Goal: Task Accomplishment & Management: Complete application form

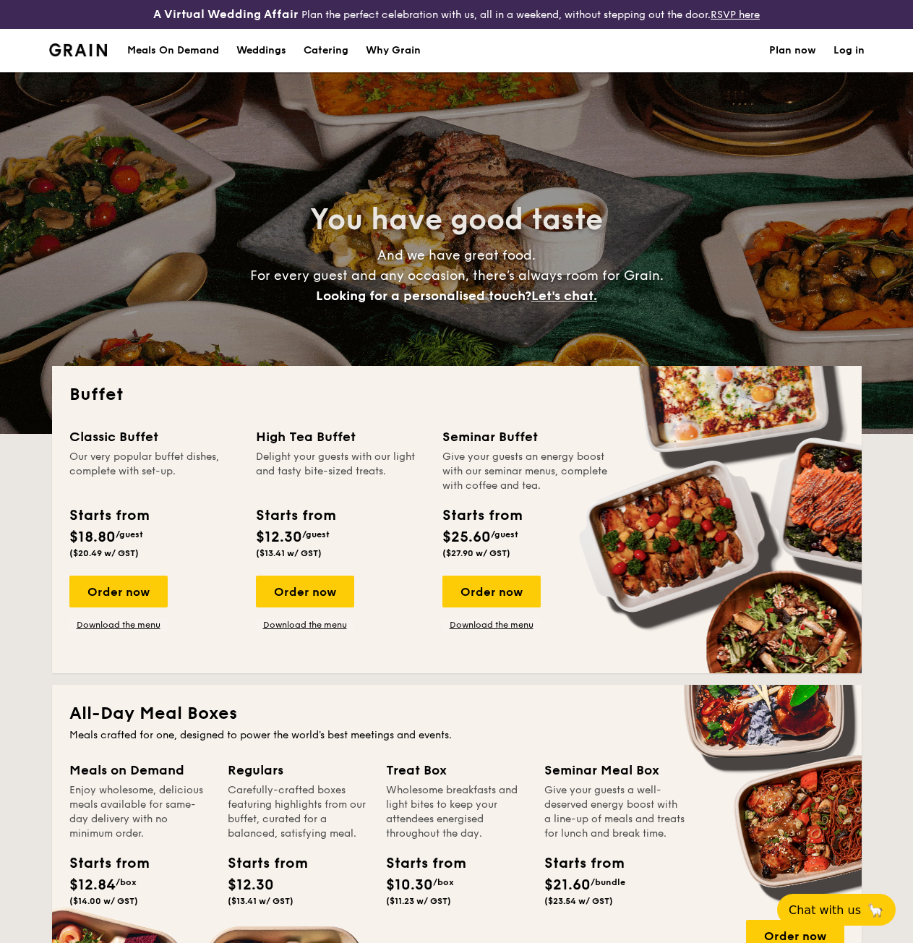
select select
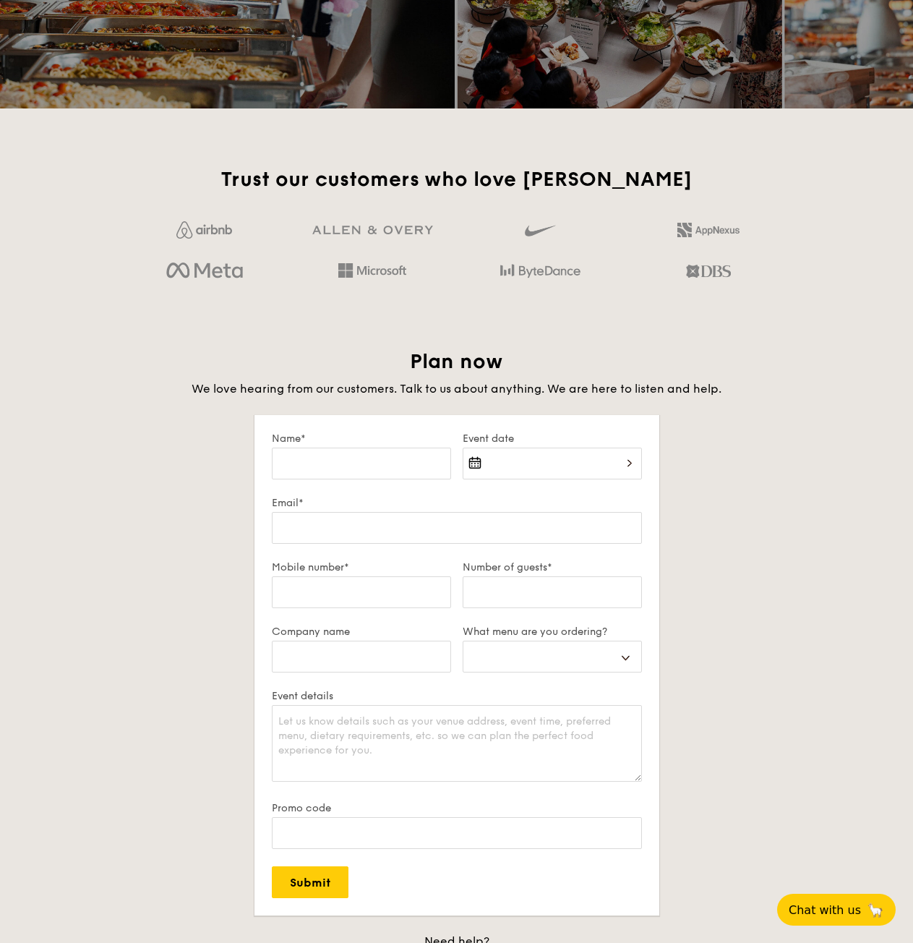
drag, startPoint x: 520, startPoint y: 472, endPoint x: 515, endPoint y: 483, distance: 12.6
click at [515, 475] on div "2025 Sep [DATE] Tue Wed Thu Fri Sat Sun 1 2 3 4 5 6 7 8 9 10 11 12 13 14 15 16 …" at bounding box center [552, 472] width 179 height 49
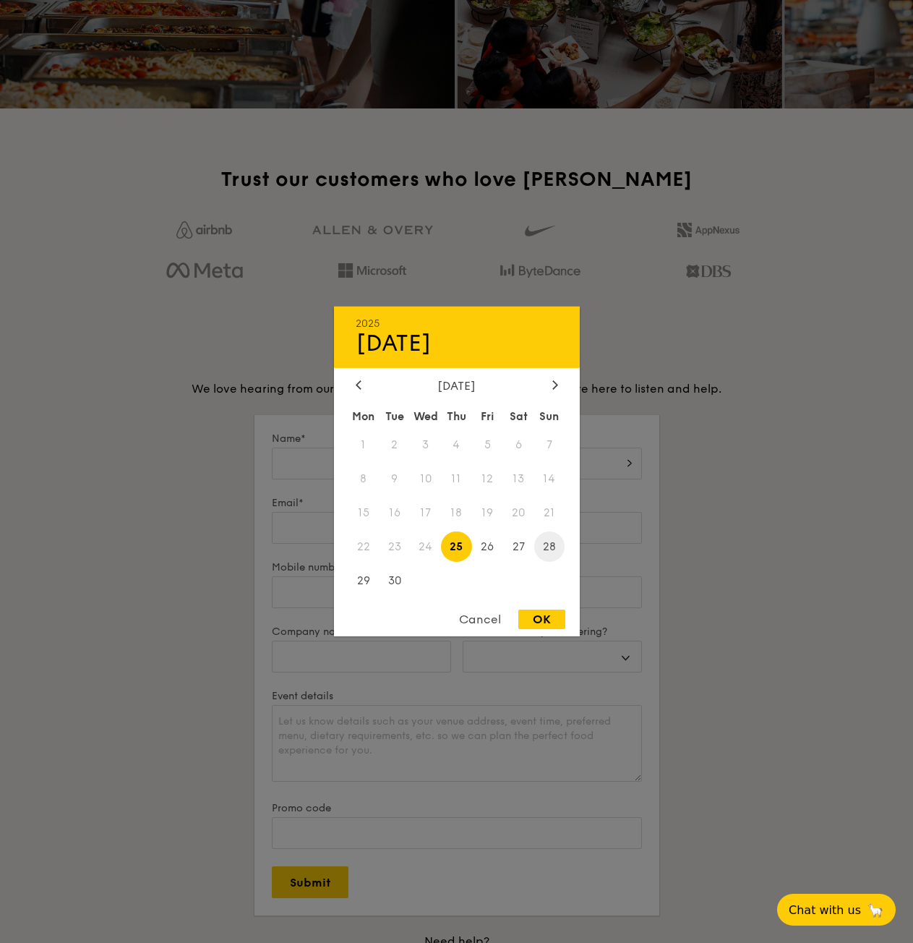
click at [550, 550] on span "28" at bounding box center [549, 546] width 31 height 31
click at [551, 618] on div "OK" at bounding box center [542, 620] width 47 height 20
type input "Sep 28, 2025"
select select
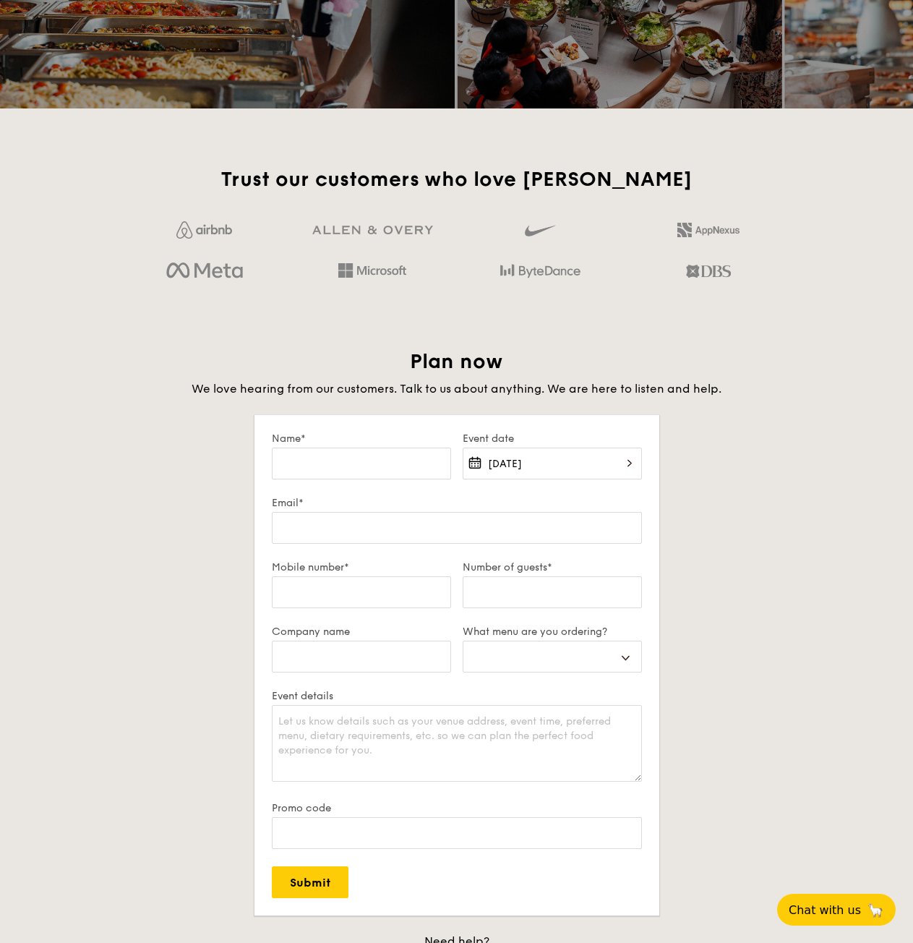
click at [387, 445] on label "Name*" at bounding box center [361, 438] width 179 height 12
click at [387, 454] on input "Name*" at bounding box center [361, 464] width 179 height 32
type input "J"
select select
type input "Jo"
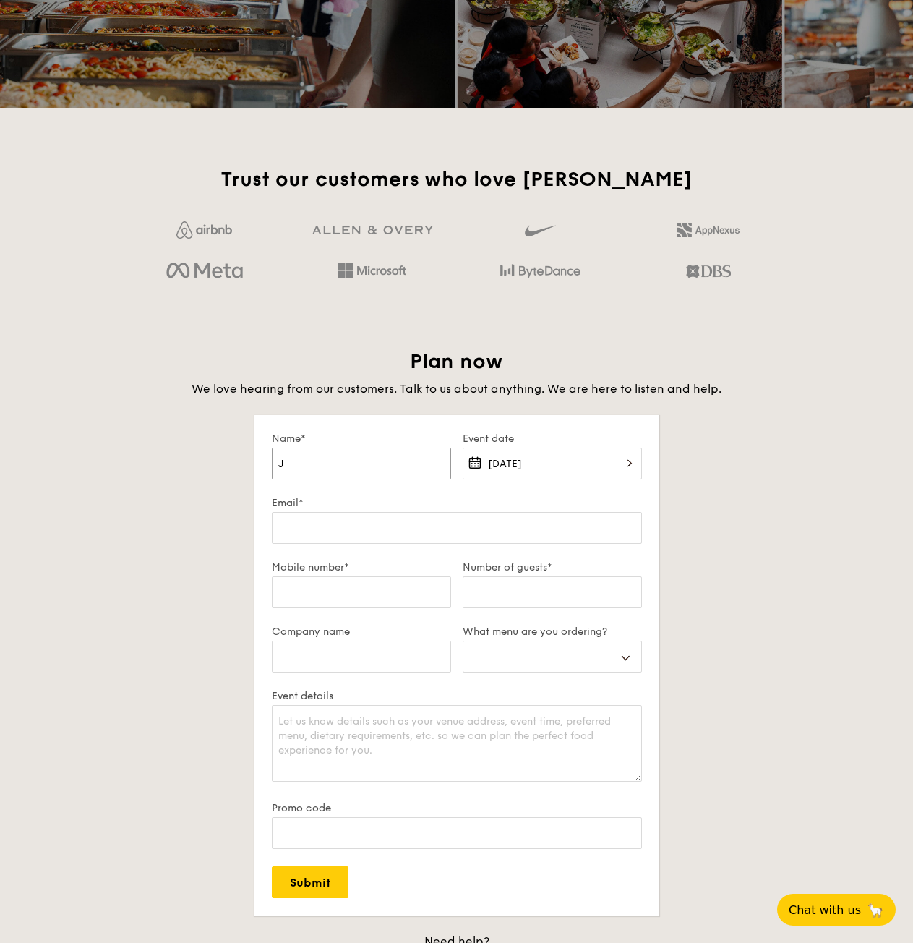
select select
type input "Joe"
select select
type input "Joel"
select select
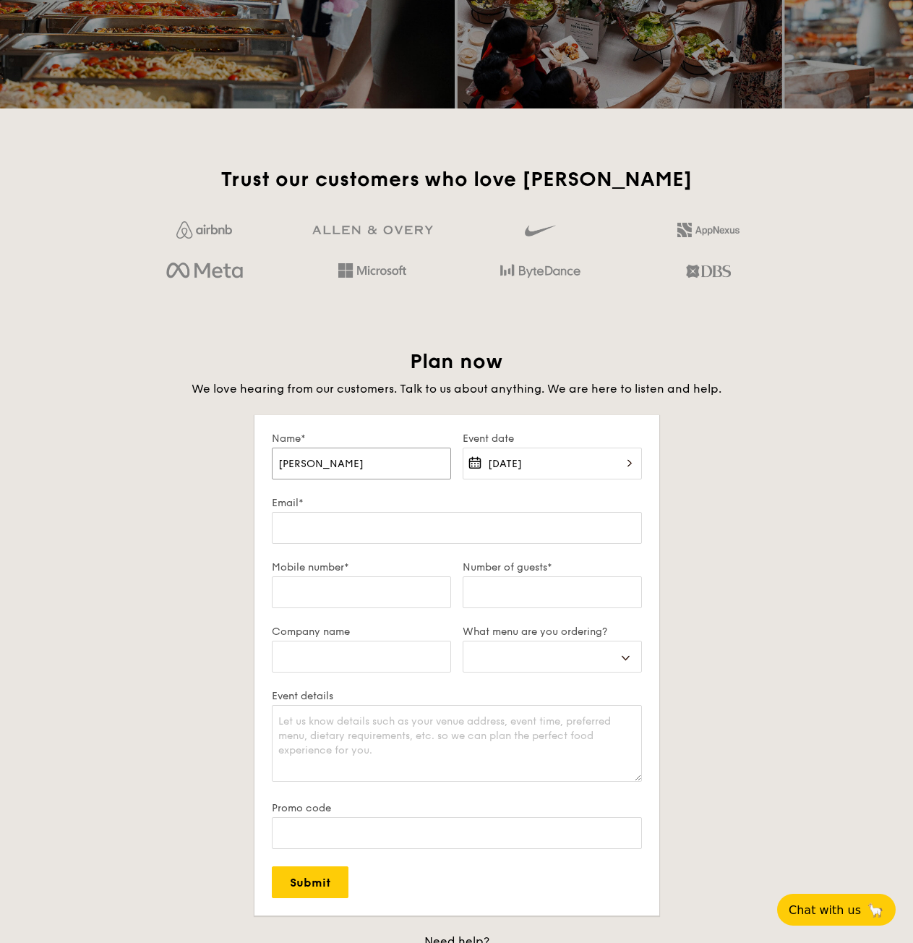
type input "Joel"
select select
type input "Joel n"
select select
type input "Joel"
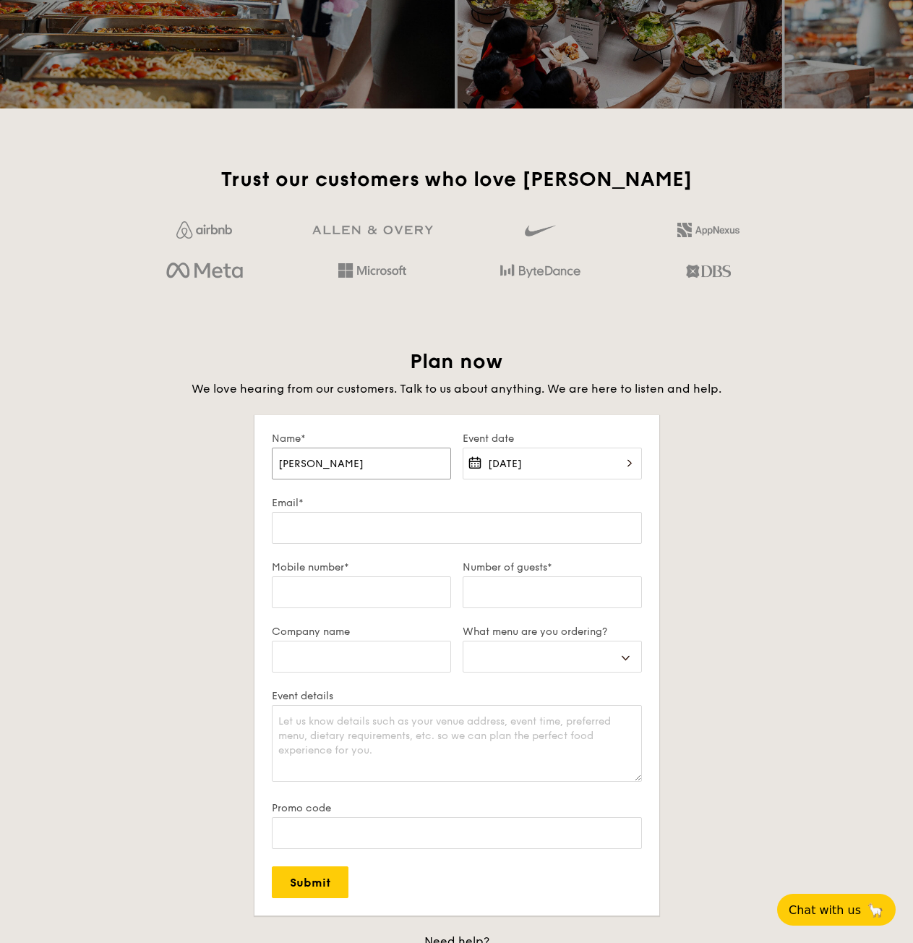
select select
type input "Joel N"
select select
type input "Joel NG"
select select
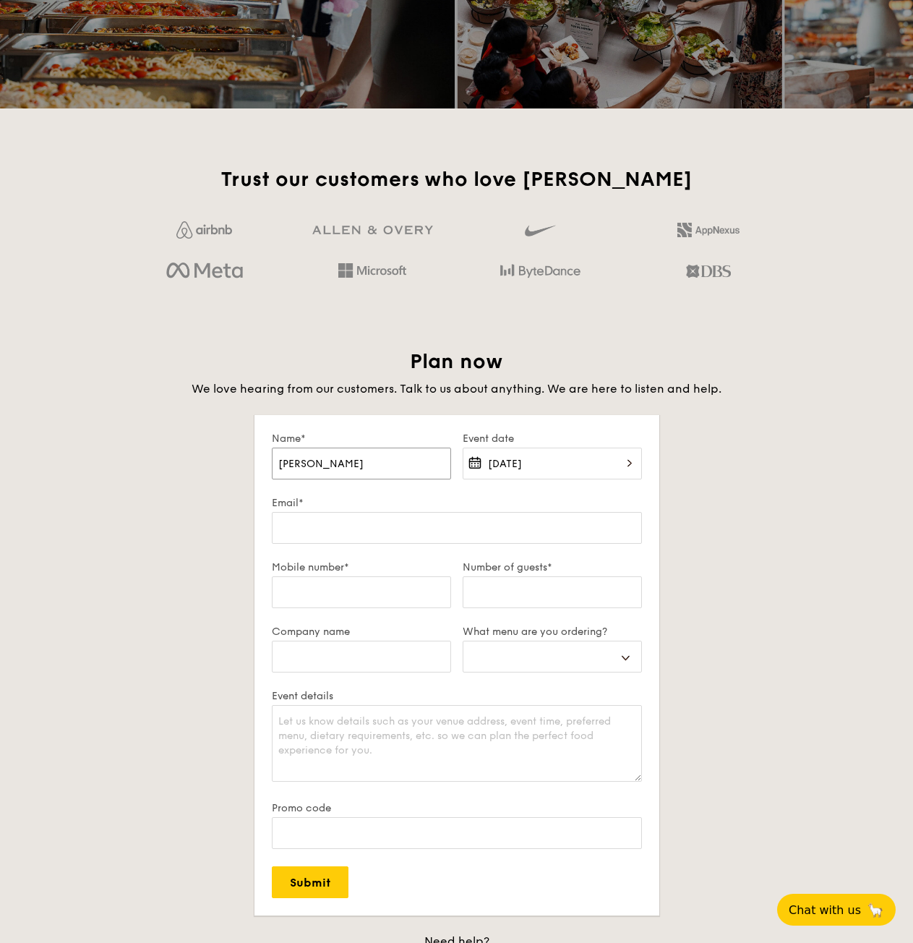
type input "Joel NG"
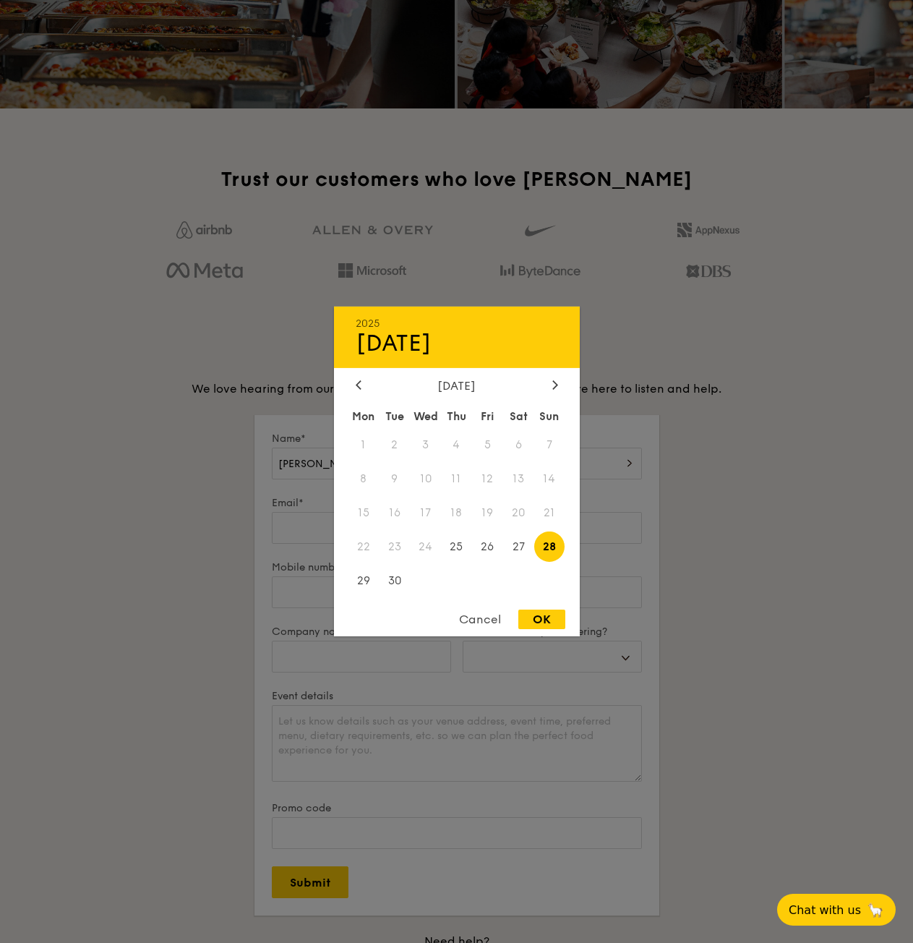
click at [551, 614] on div "OK" at bounding box center [542, 620] width 47 height 20
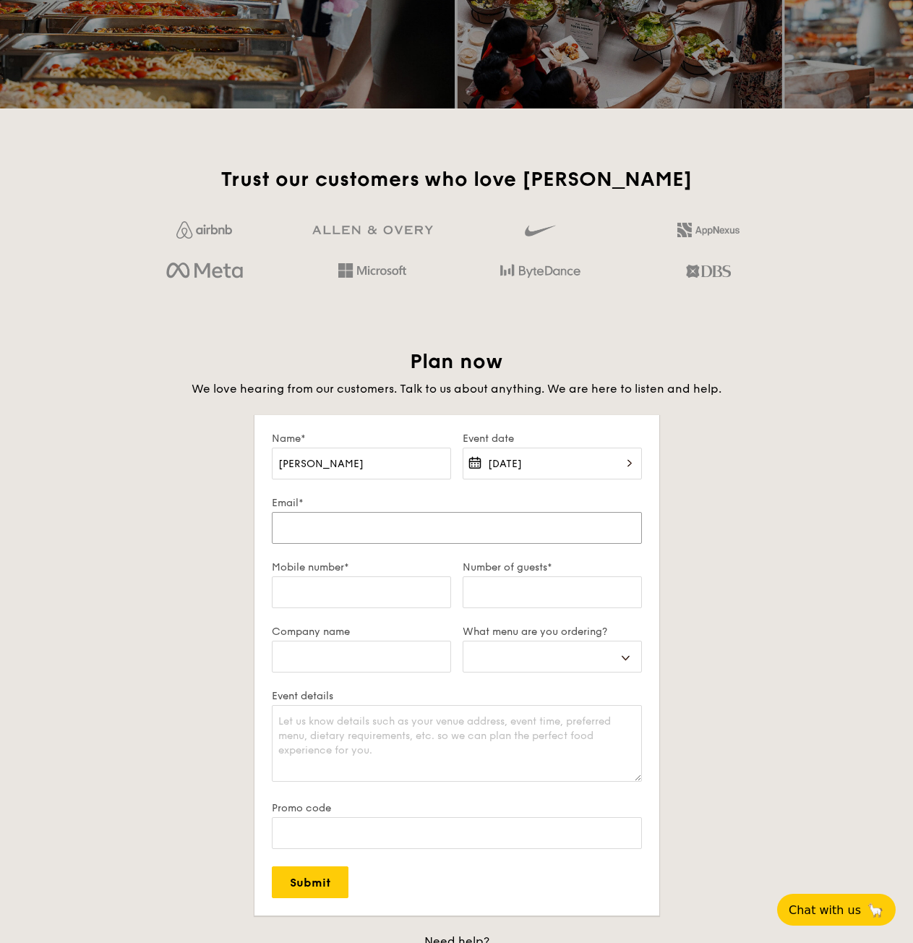
click at [372, 544] on input "Email*" at bounding box center [457, 528] width 370 height 32
type input "n"
select select
type input "ng"
select select
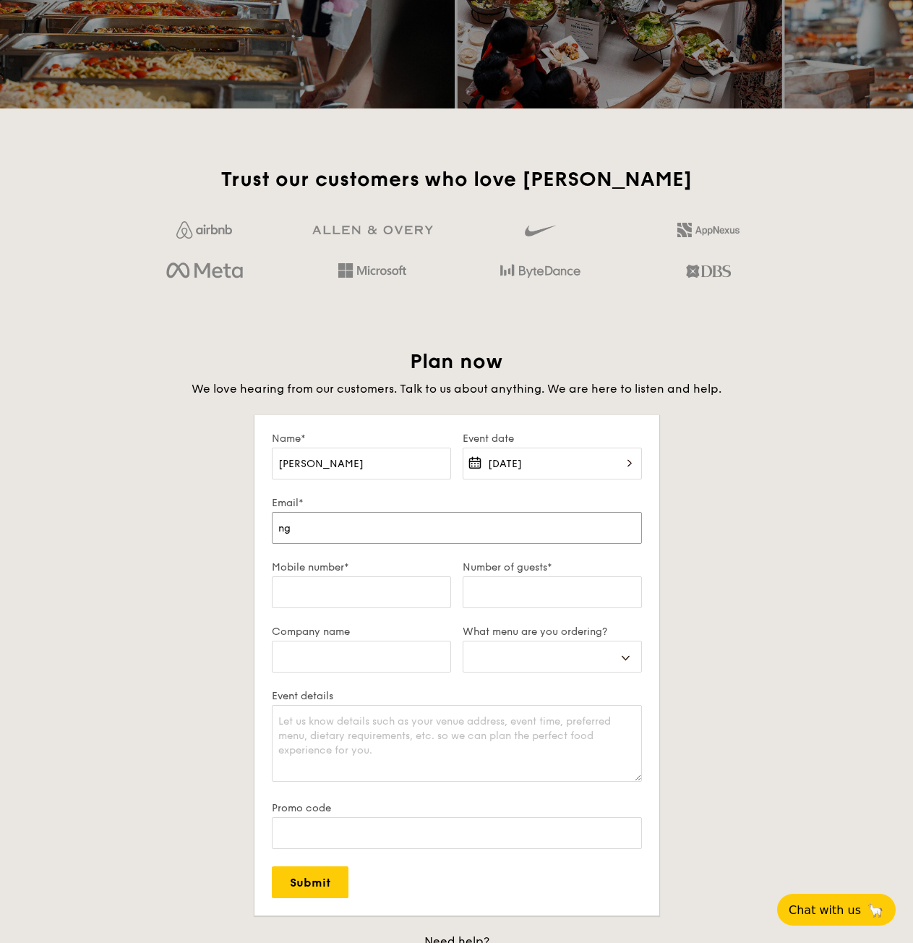
type input "ngj"
select select
type input "ngju"
select select
type input "ngjun"
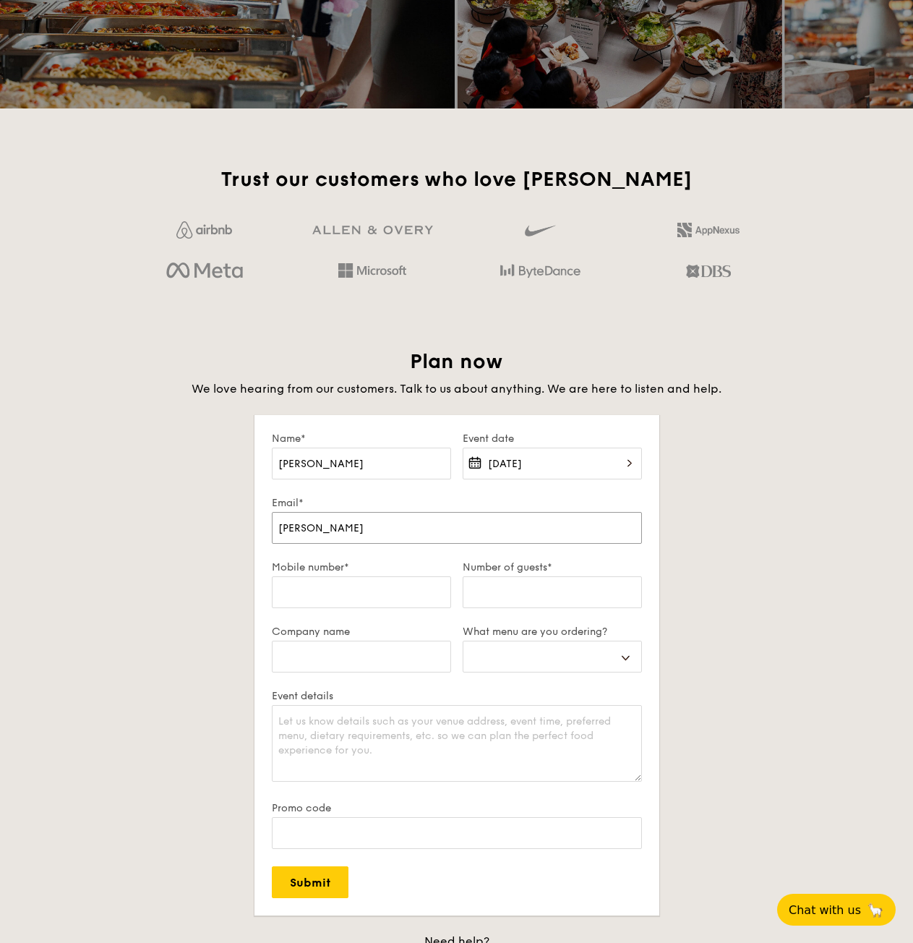
select select
type input "ngjunw"
select select
type input "ngjunwe"
select select
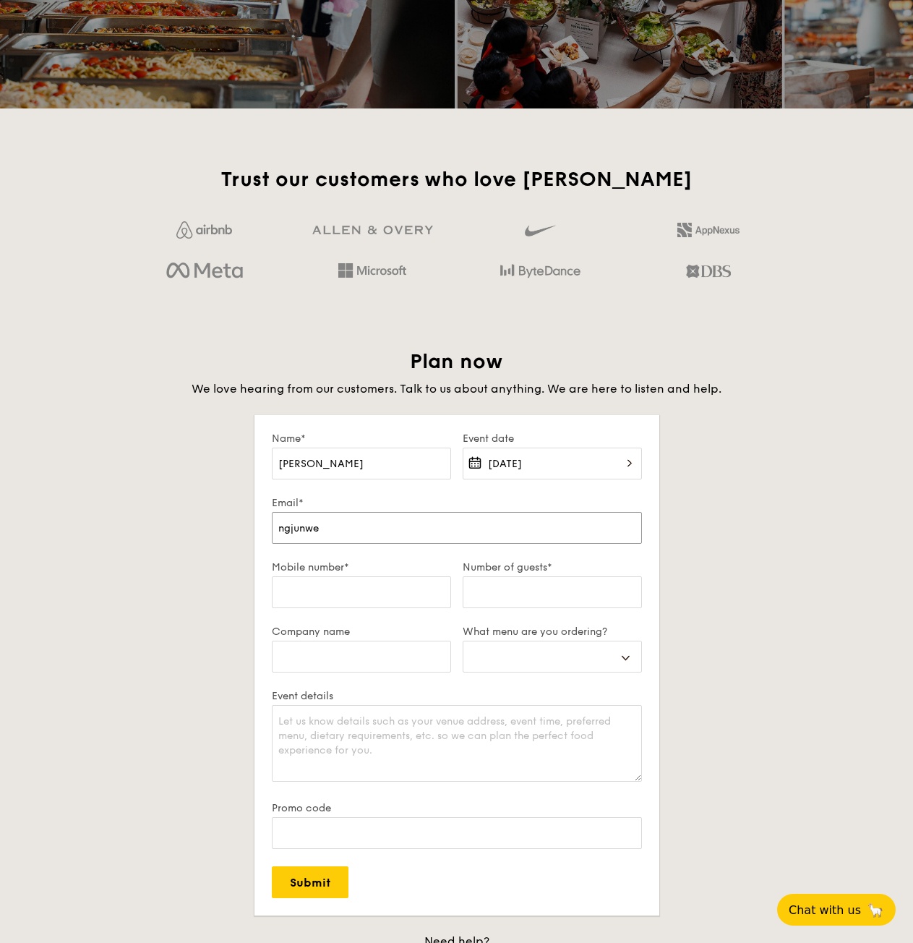
type input "ngjunwei"
select select
type input "ngjunwei9"
select select
type input "ngjunwei91"
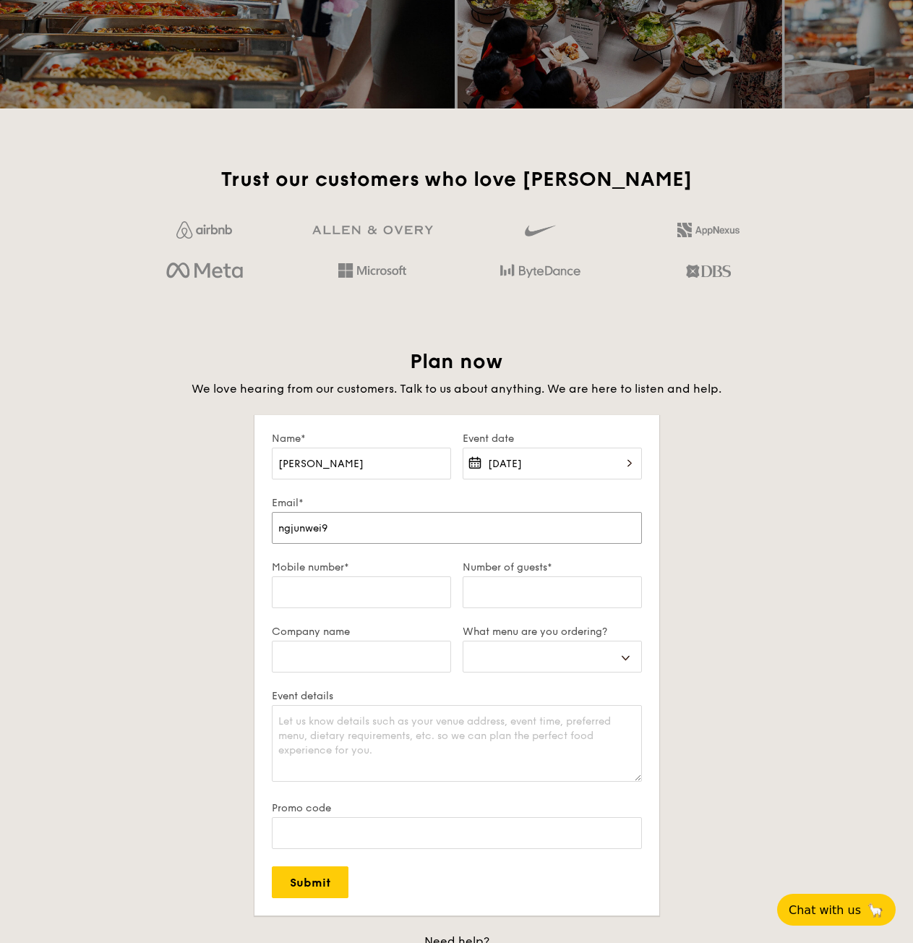
select select
type input "ngjunwei91@"
select select
type input "ngjunwei91@g"
select select
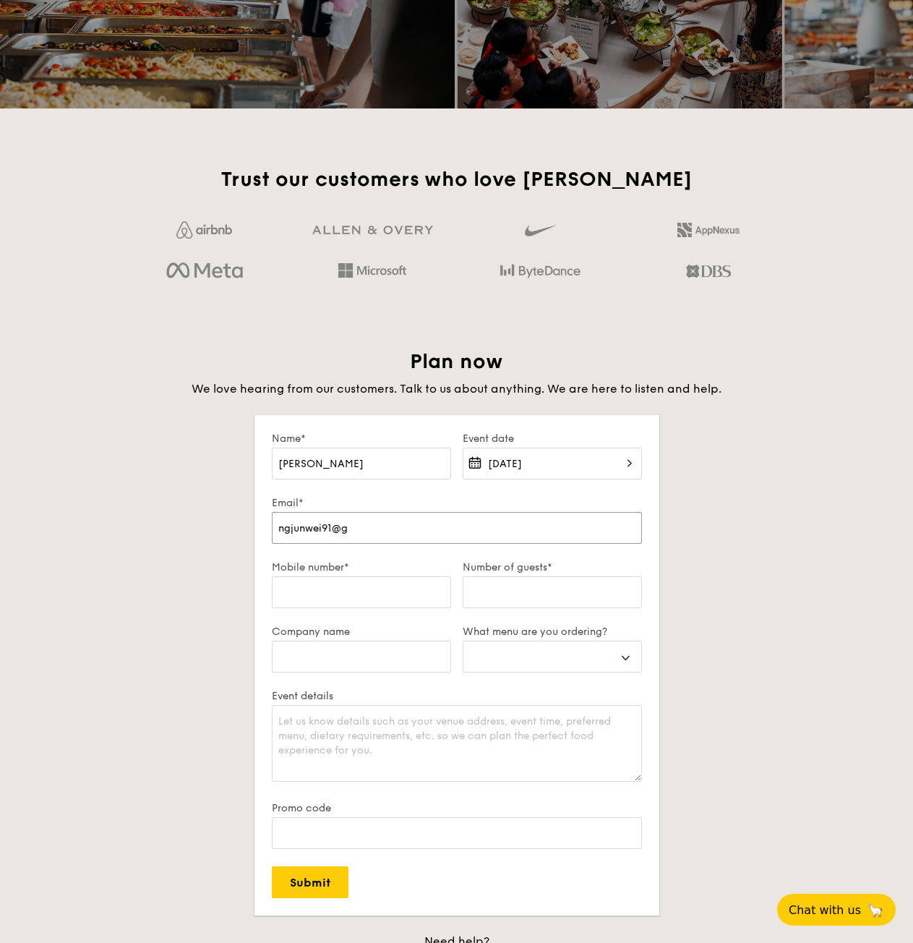
type input "ngjunwei91@g,"
select select
type input "ngjunwei91@g,a"
select select
type input "ngjunwei91@g,ai"
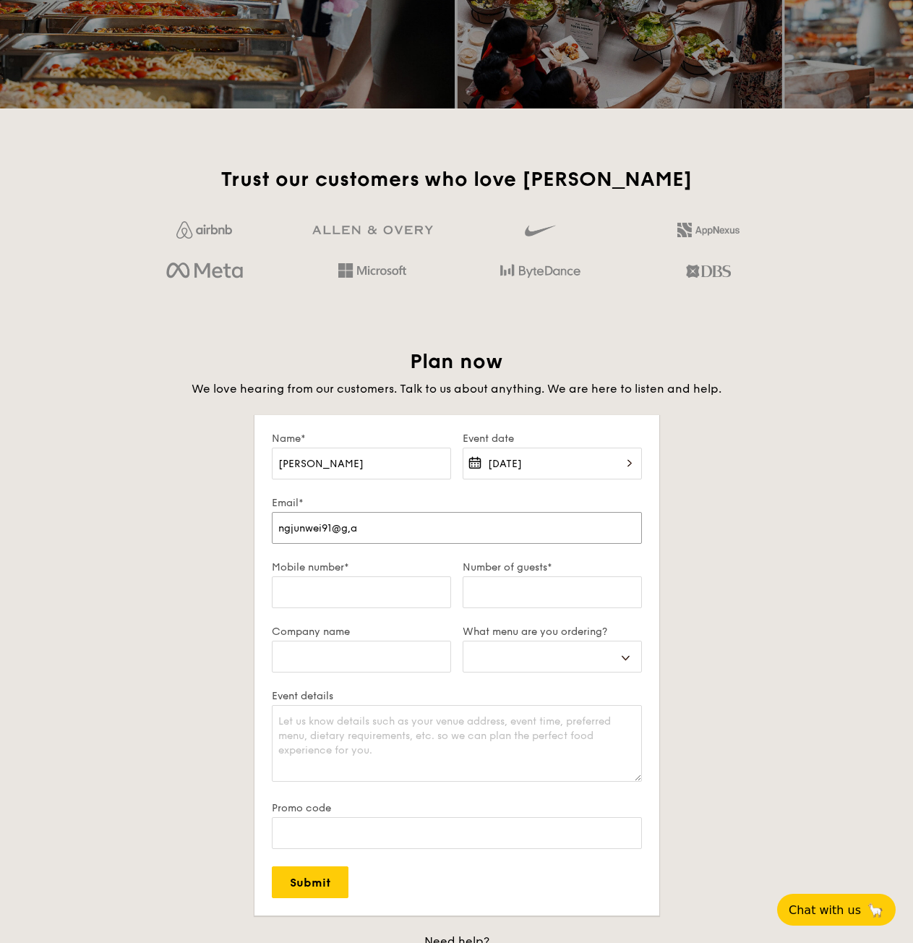
select select
type input "ngjunwei91@g,aio"
select select
type input "ngjunwei91@g,ai"
select select
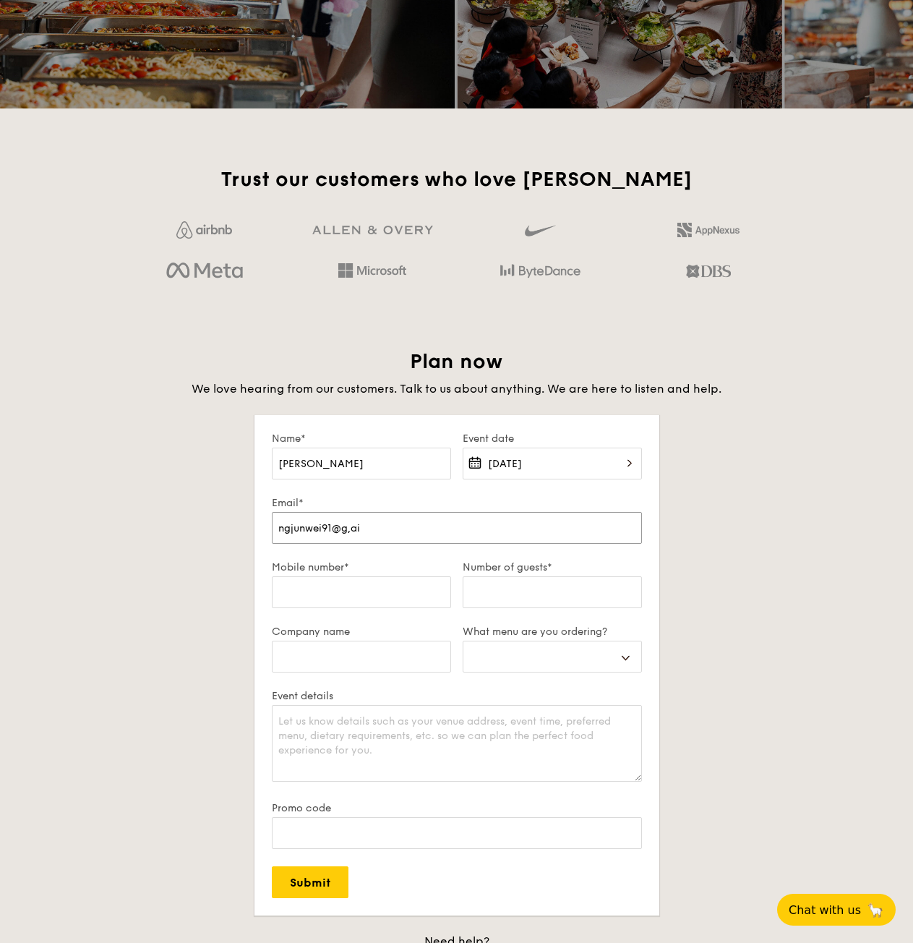
type input "ngjunwei91@g,a"
select select
type input "ngjunwei91@g,"
select select
type input "ngjunwei91@g"
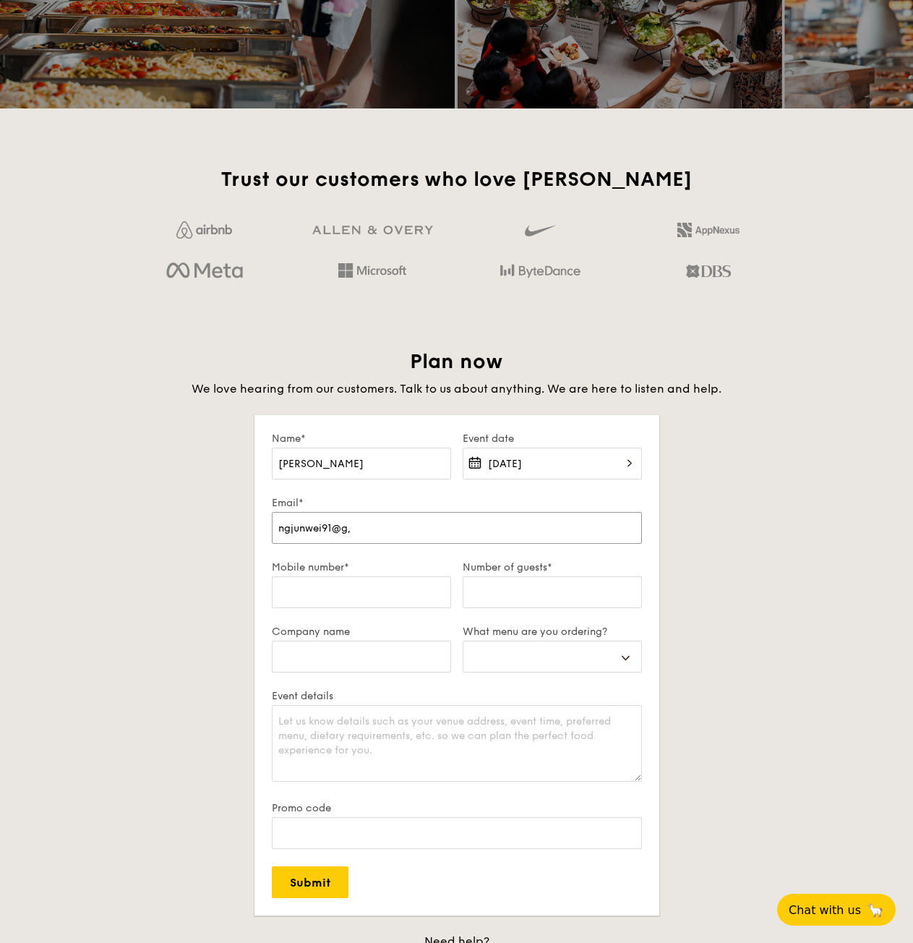
select select
type input "ngjunwei91@gm"
select select
type input "ngjunwei91@gma"
select select
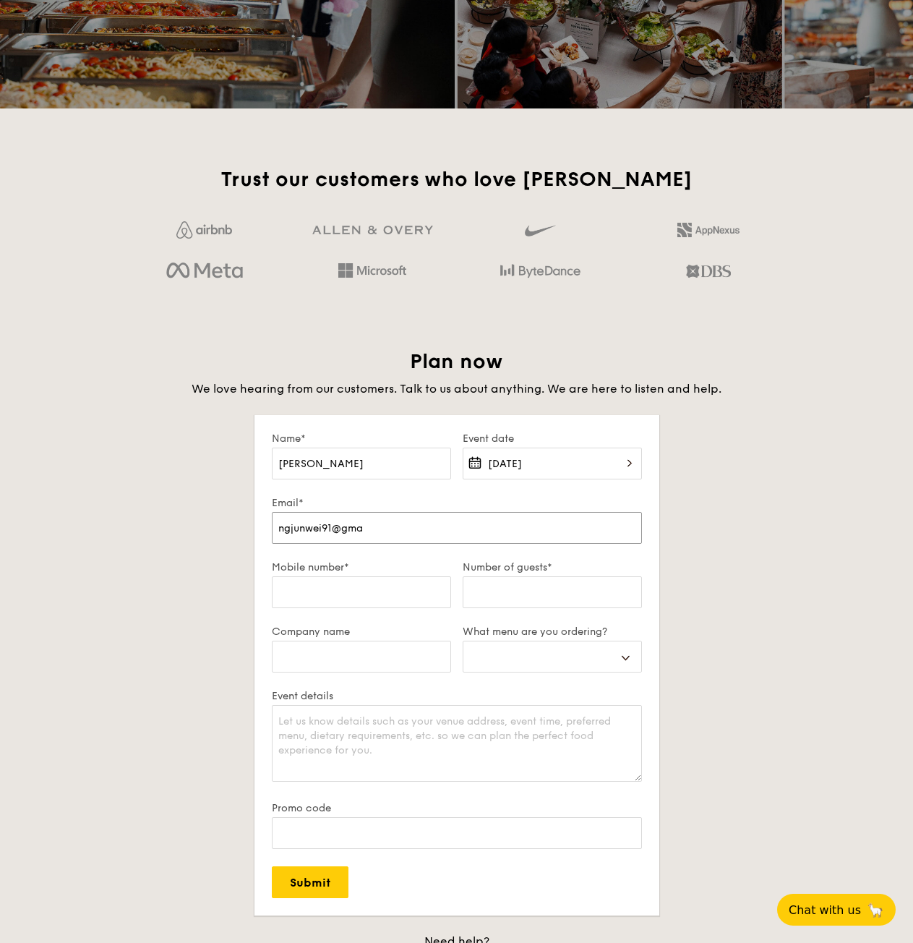
type input "ngjunwei91@gmai"
select select
type input "ngjunwei91@gmail"
select select
type input "ngjunwei91@gmail."
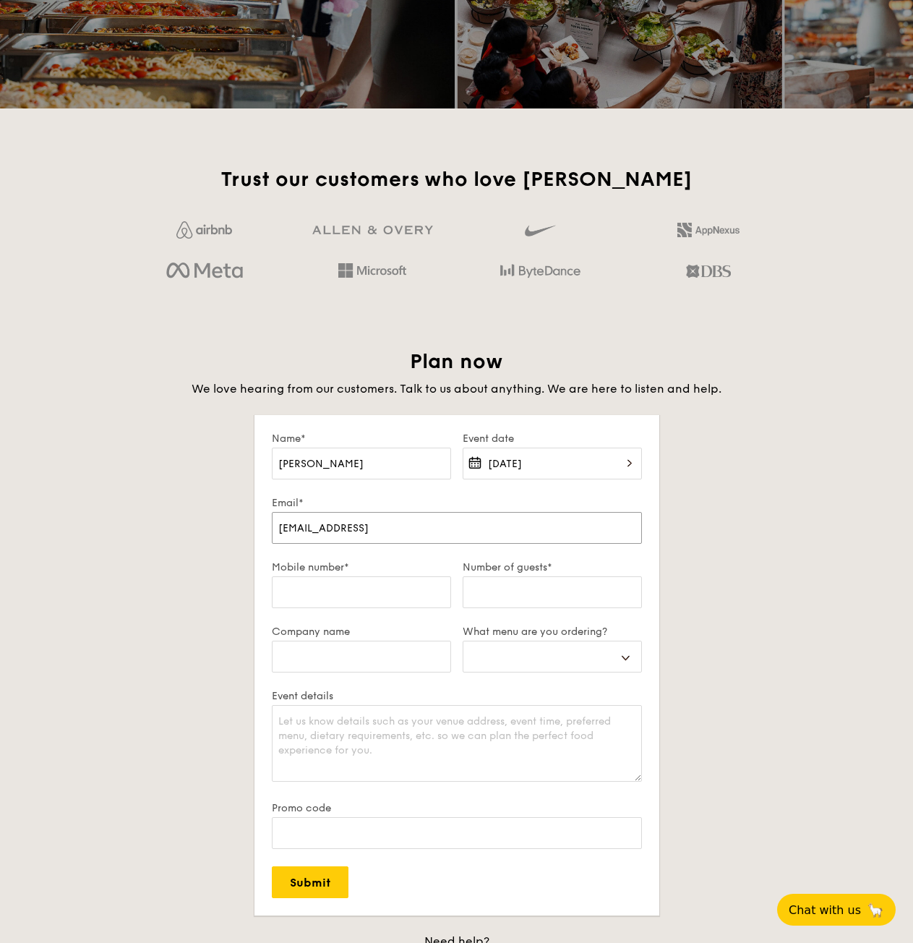
select select
type input "ngjunwei91@gmail.c"
select select
type input "ngjunwei91@gmail.co"
select select
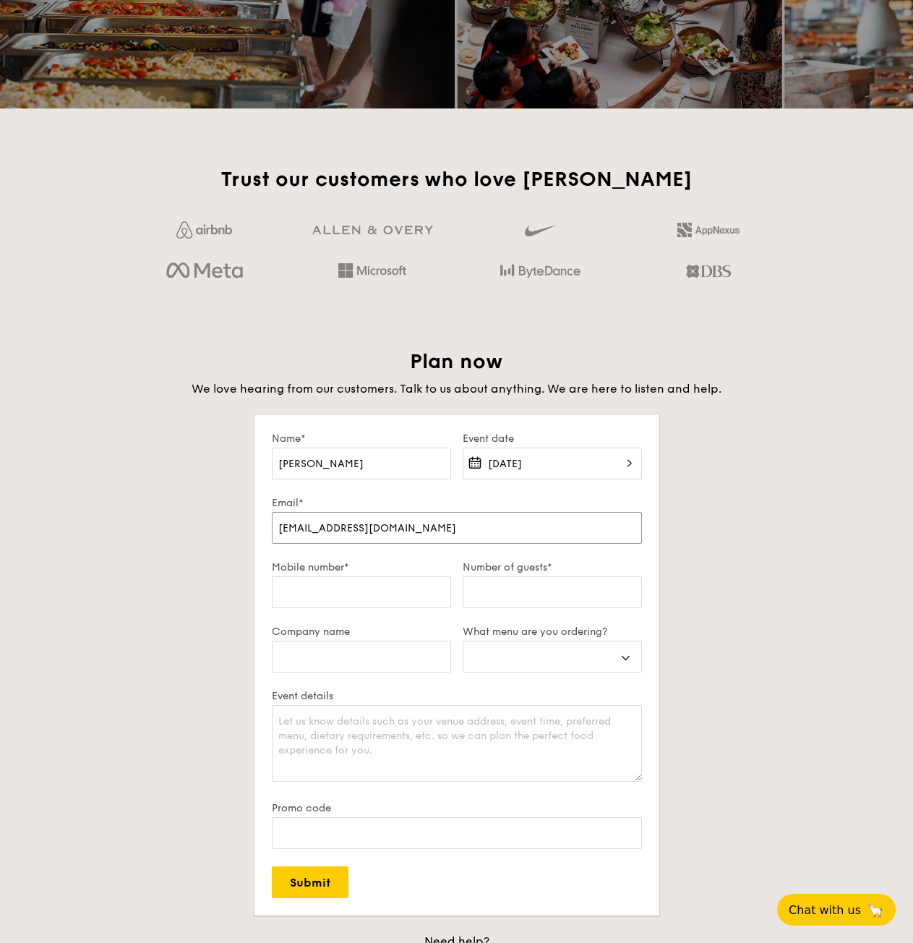
type input "ngjunwei91@gmail.com"
select select
type input "ngjunwei91@gmail.com"
click at [393, 608] on input "Mobile number*" at bounding box center [361, 592] width 179 height 32
type input "9"
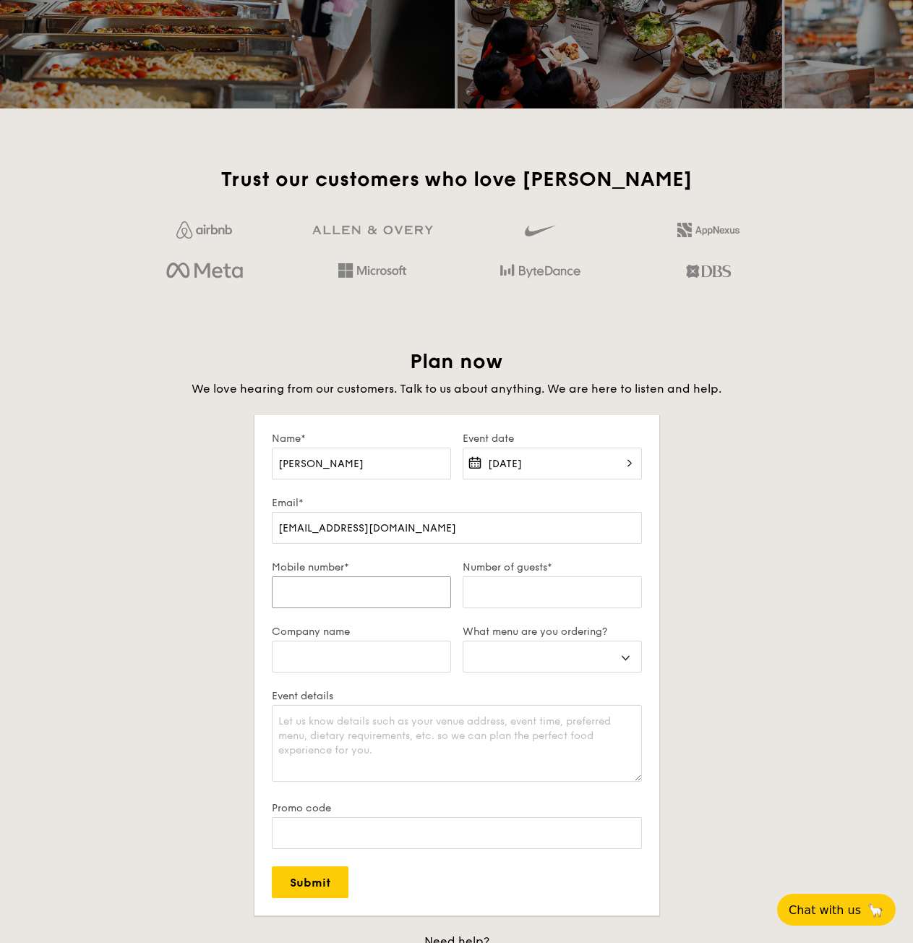
select select
type input "90"
select select
type input "901"
select select
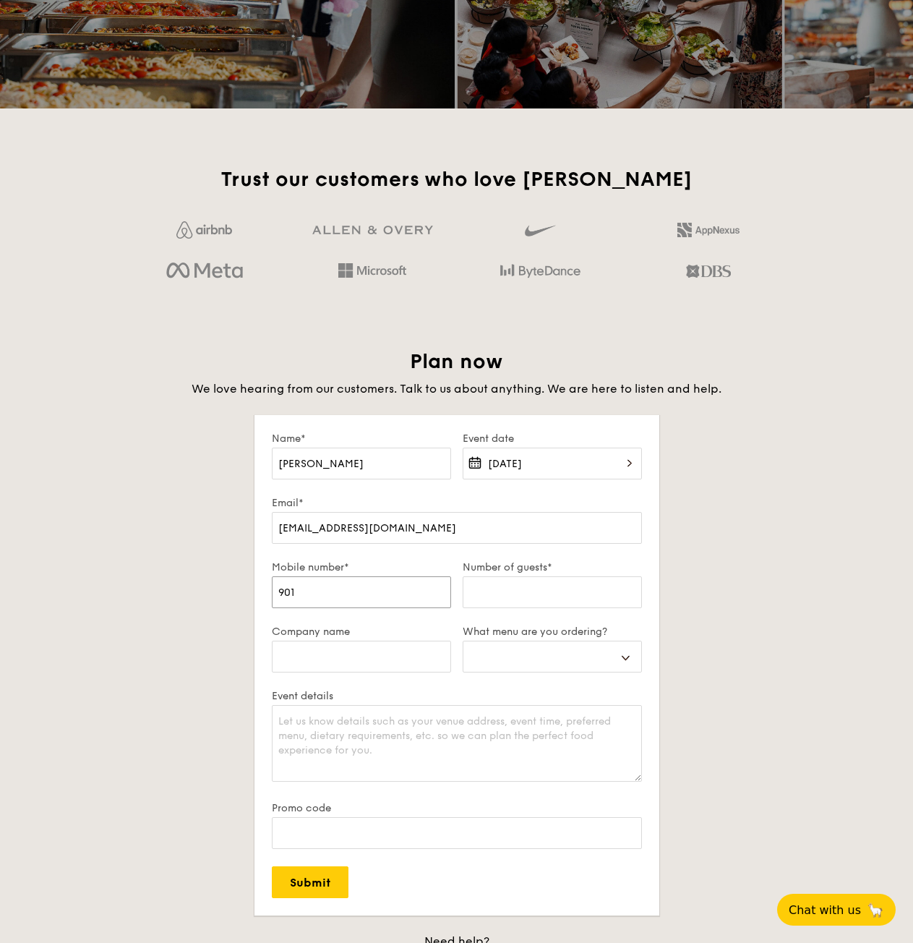
type input "9011"
select select
type input "90113"
select select
type input "901138"
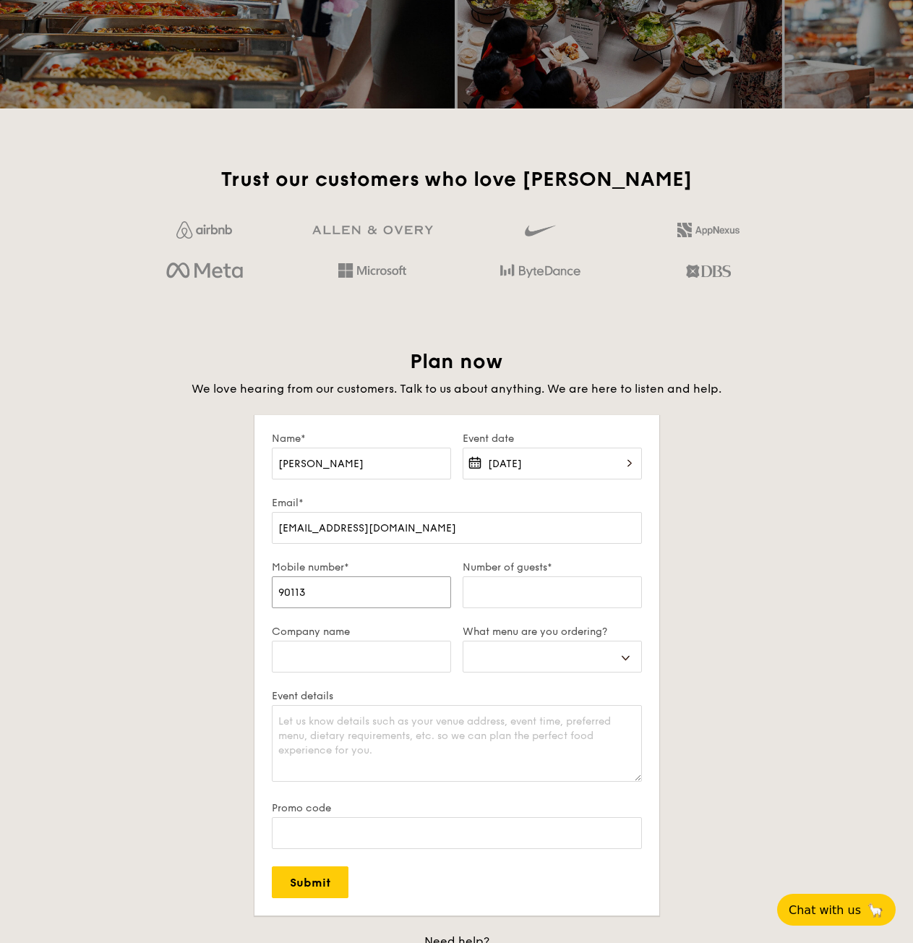
select select
type input "9011383"
select select
type input "90113832"
select select
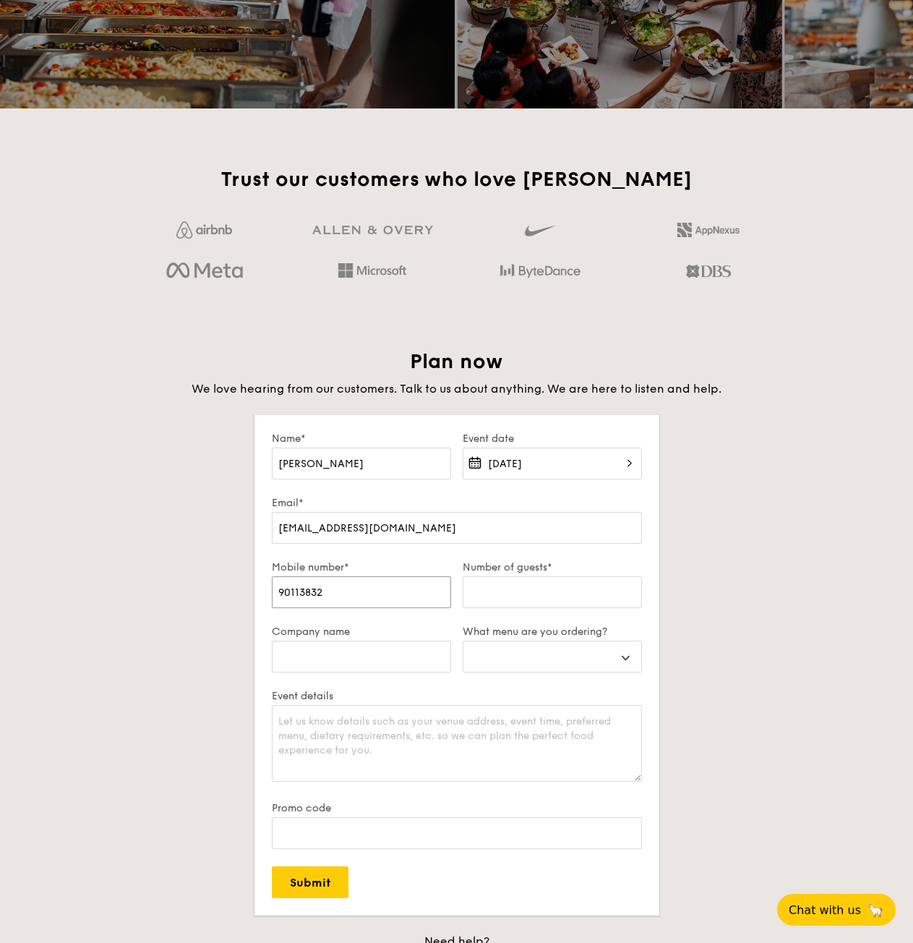
type input "8"
select select
type input "88"
select select
type input "884"
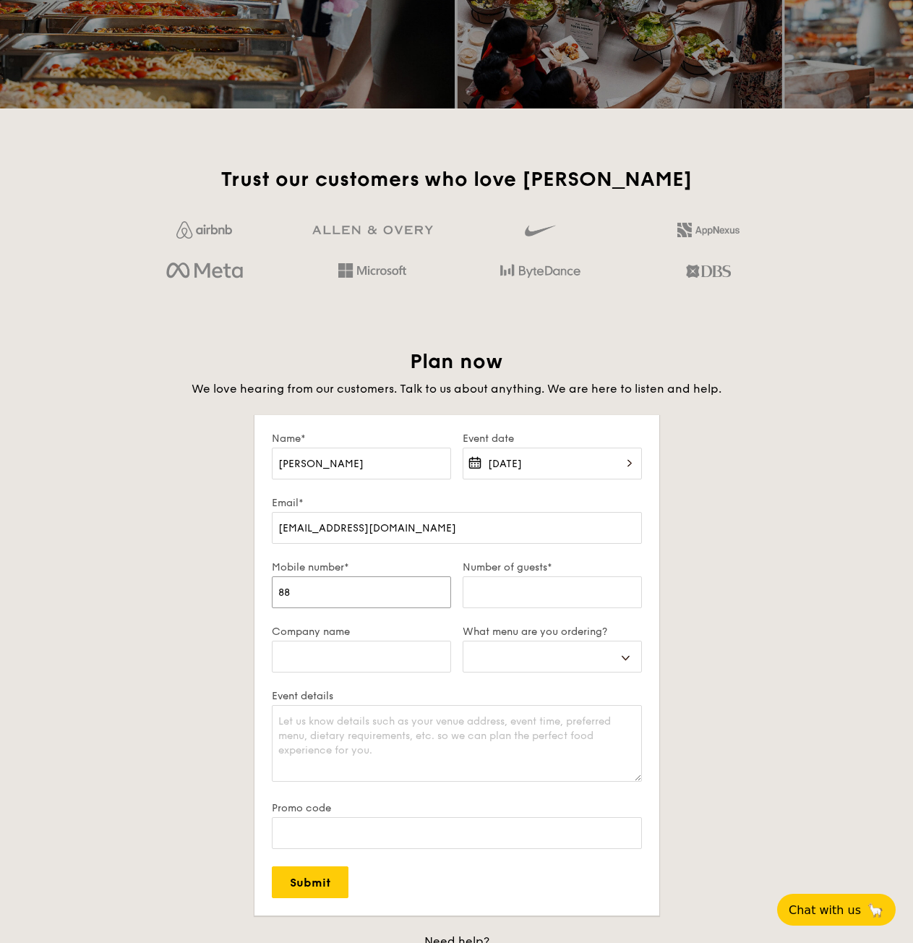
select select
type input "8846"
select select
type input "88463"
select select
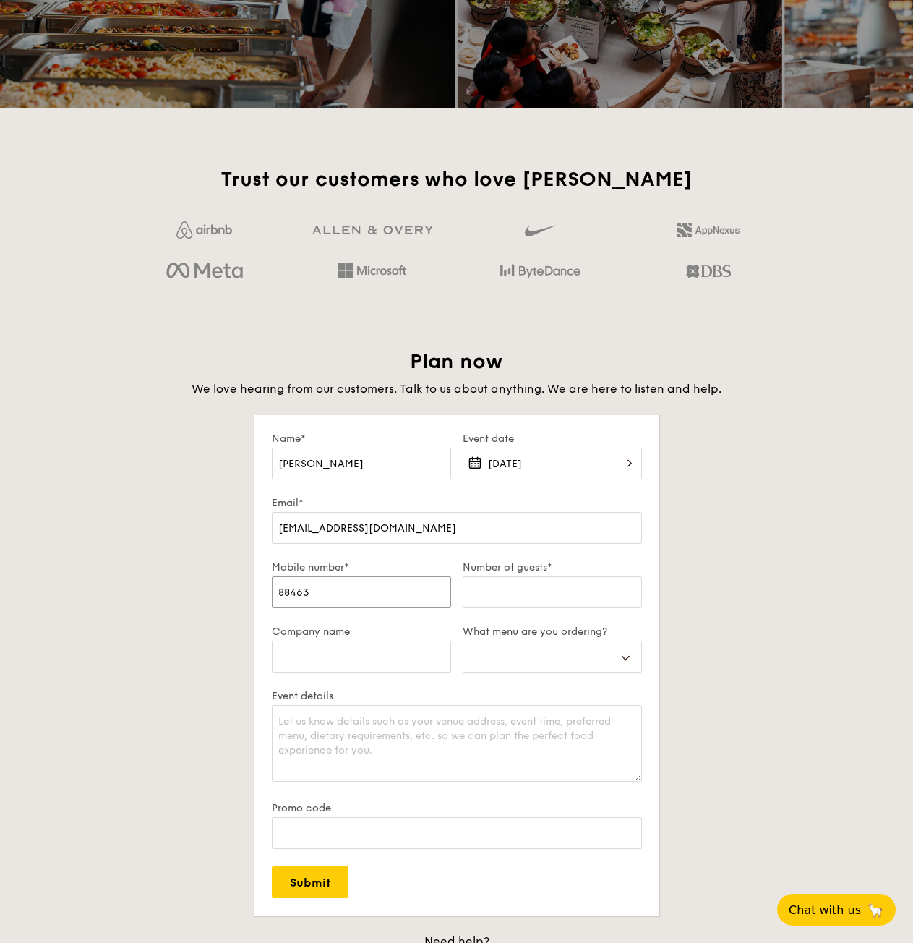
type input "884633"
select select
type input "8846334"
select select
type input "88463349"
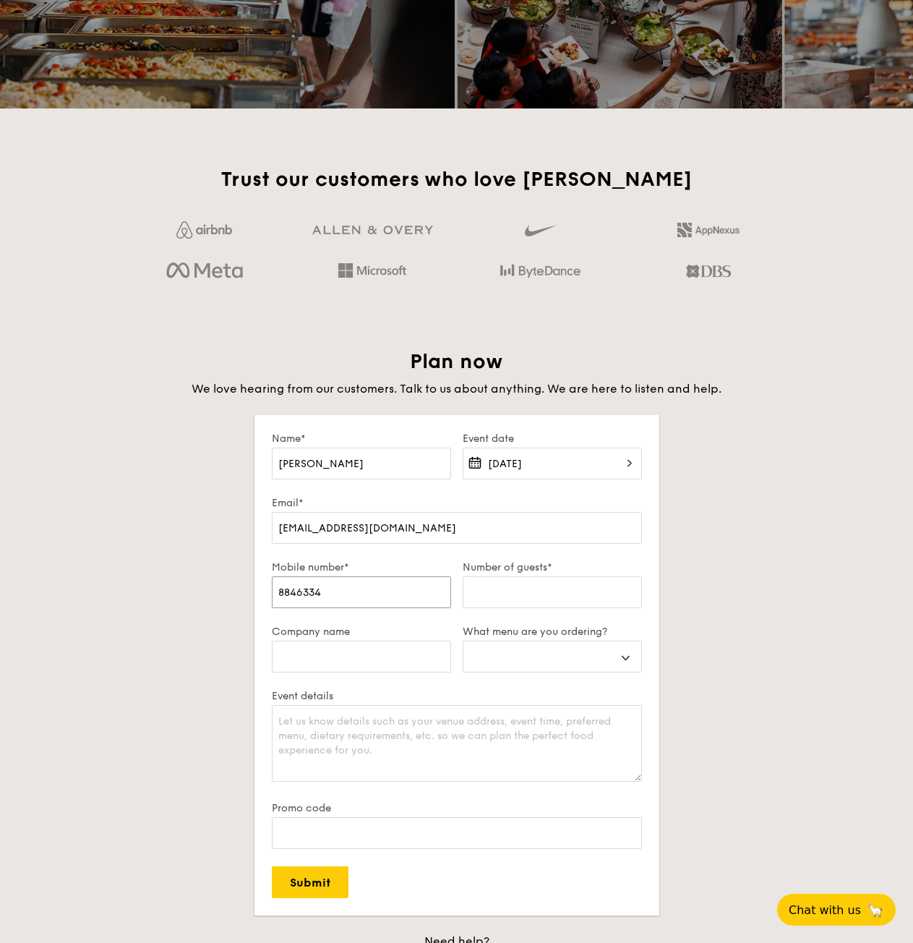
select select
type input "88463349"
type input "3"
select select
type input "30"
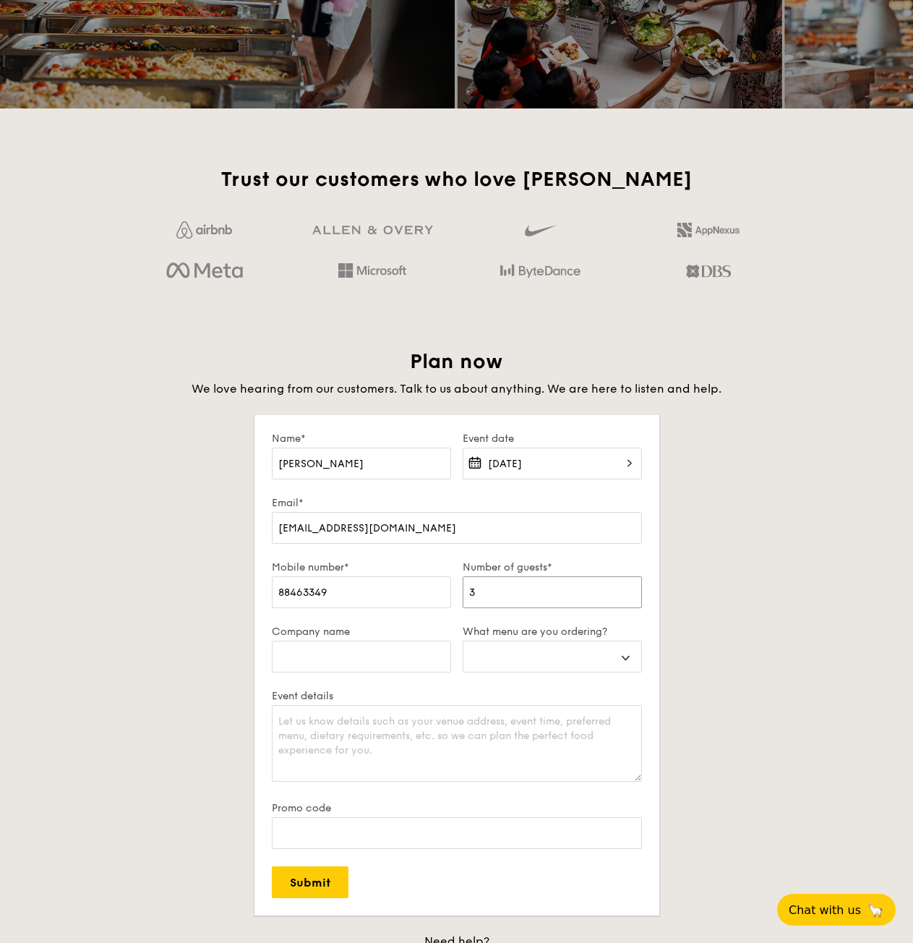
select select
type input "30"
type input "C"
select select
type input "Ci"
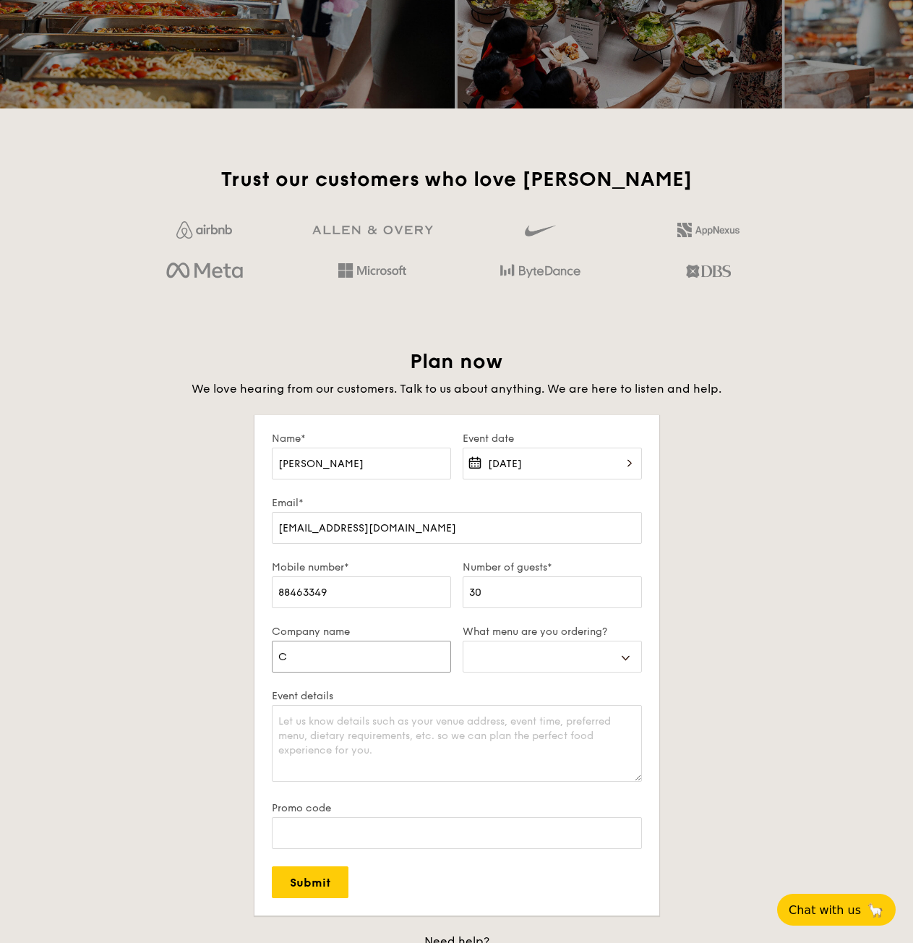
select select
type input "Cit"
select select
type input "Citi"
select select
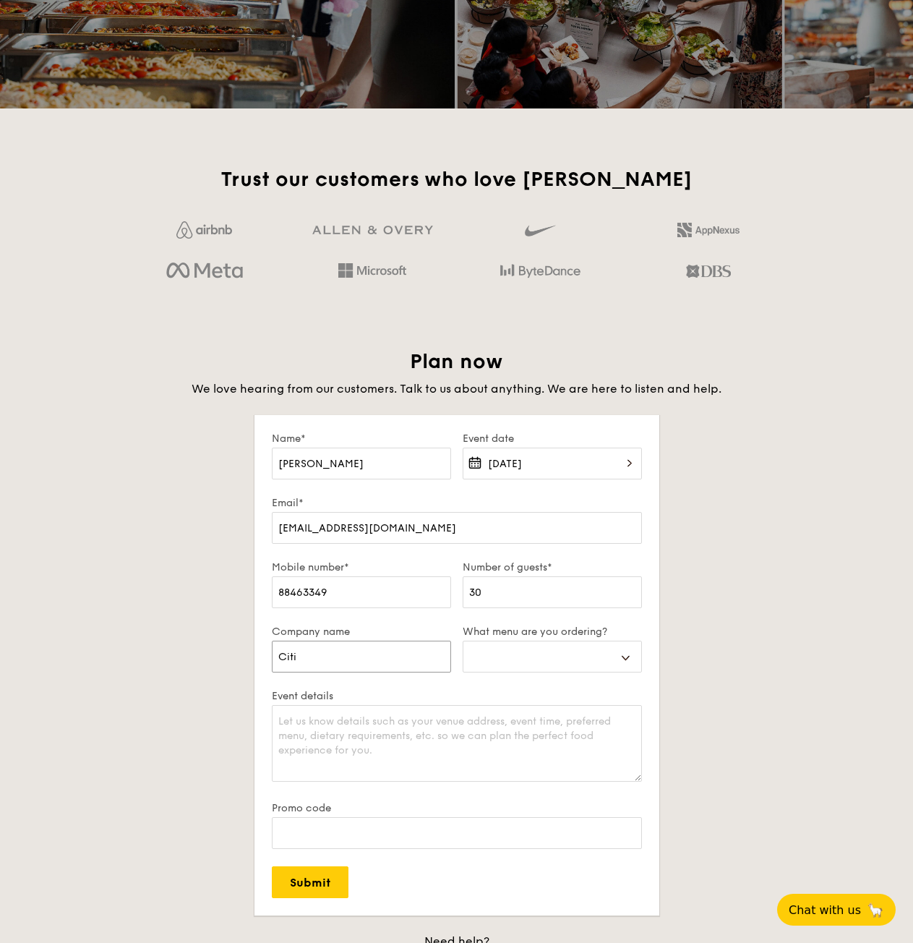
click at [404, 673] on input "Citi" at bounding box center [361, 657] width 179 height 32
type input "Citi"
select select
type input "Citi B"
select select
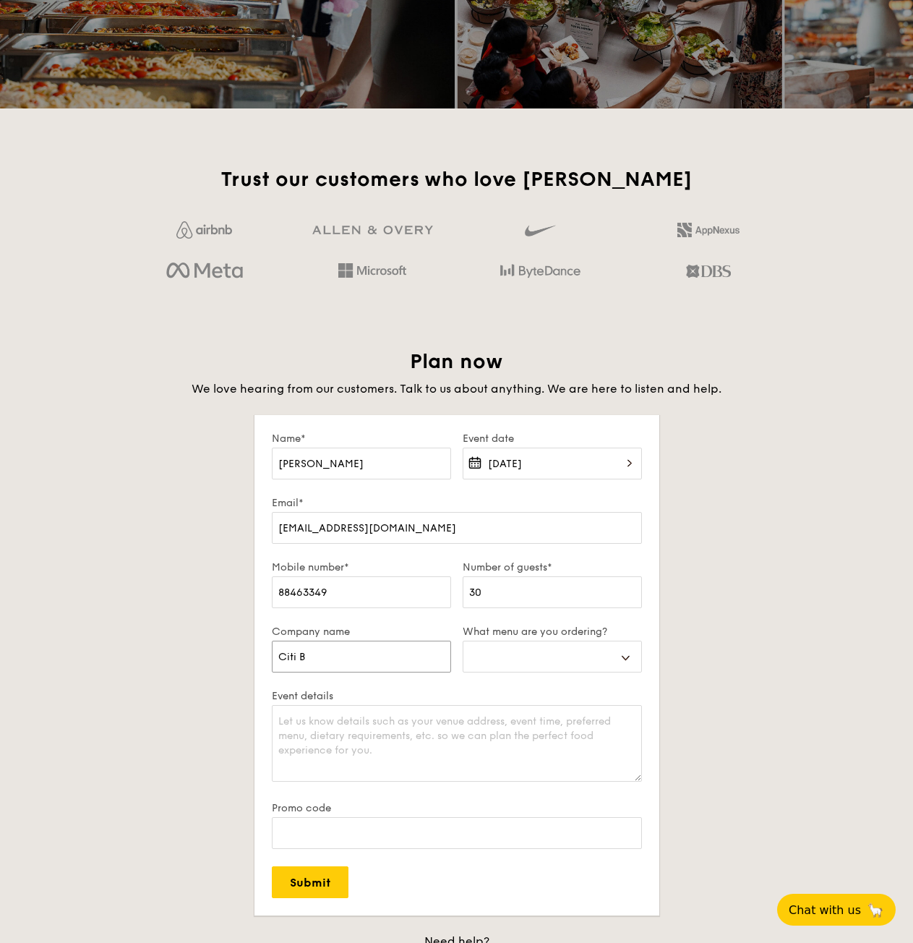
type input "Citi Ba"
select select
type input "Citi Ban"
select select
type input "Citi Bank"
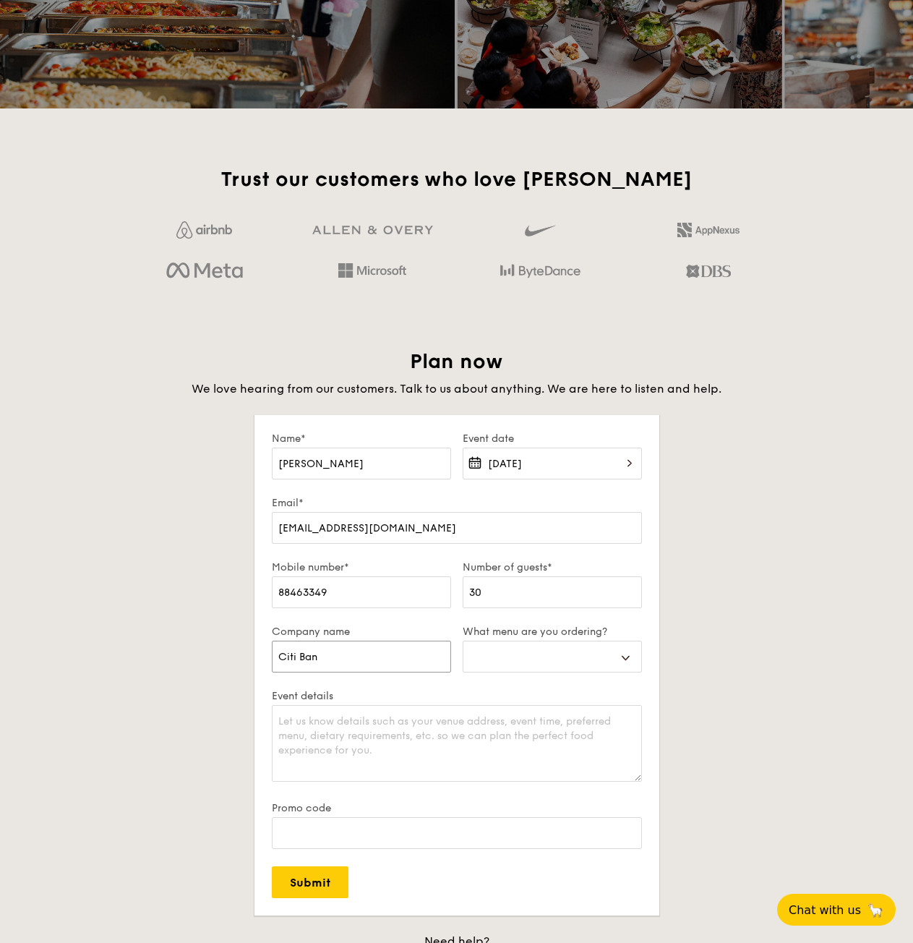
select select
type input "Citi Bank"
click at [504, 672] on select "Buffet Mini Buffet High Tea Canapés Meal Boxes Wedding" at bounding box center [552, 657] width 179 height 32
select select "buffet"
click at [463, 653] on select "Buffet Mini Buffet High Tea Canapés Meal Boxes Wedding" at bounding box center [552, 657] width 179 height 32
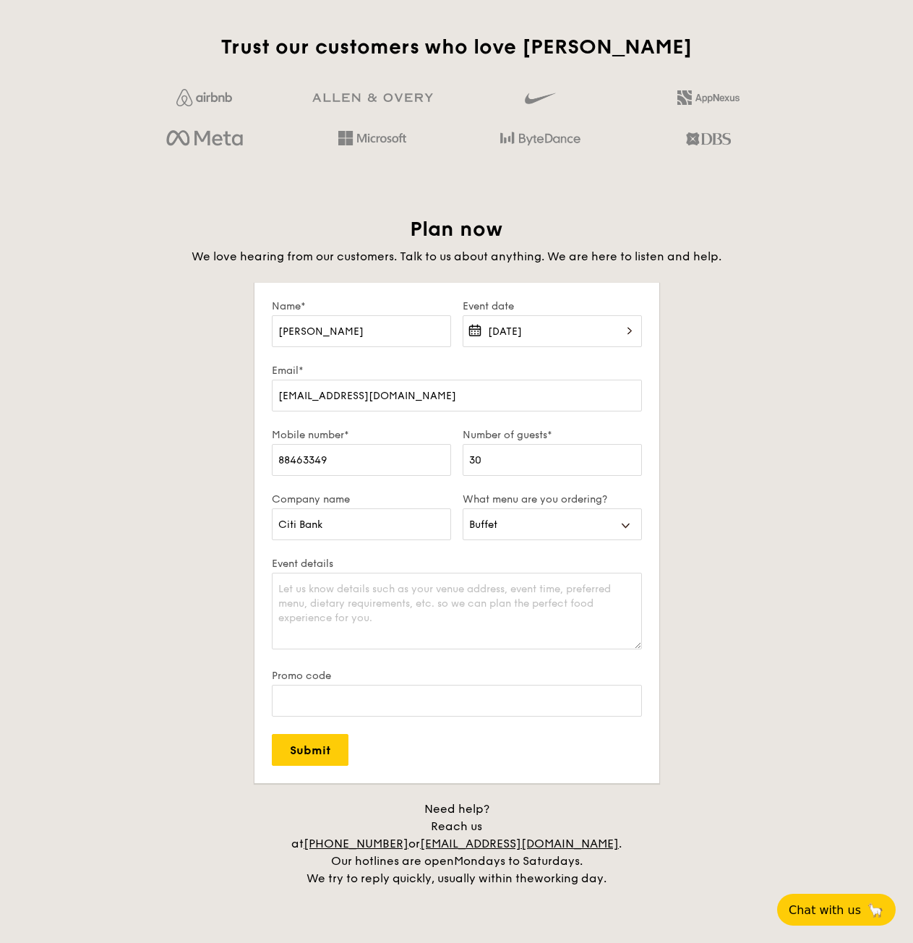
scroll to position [2314, 0]
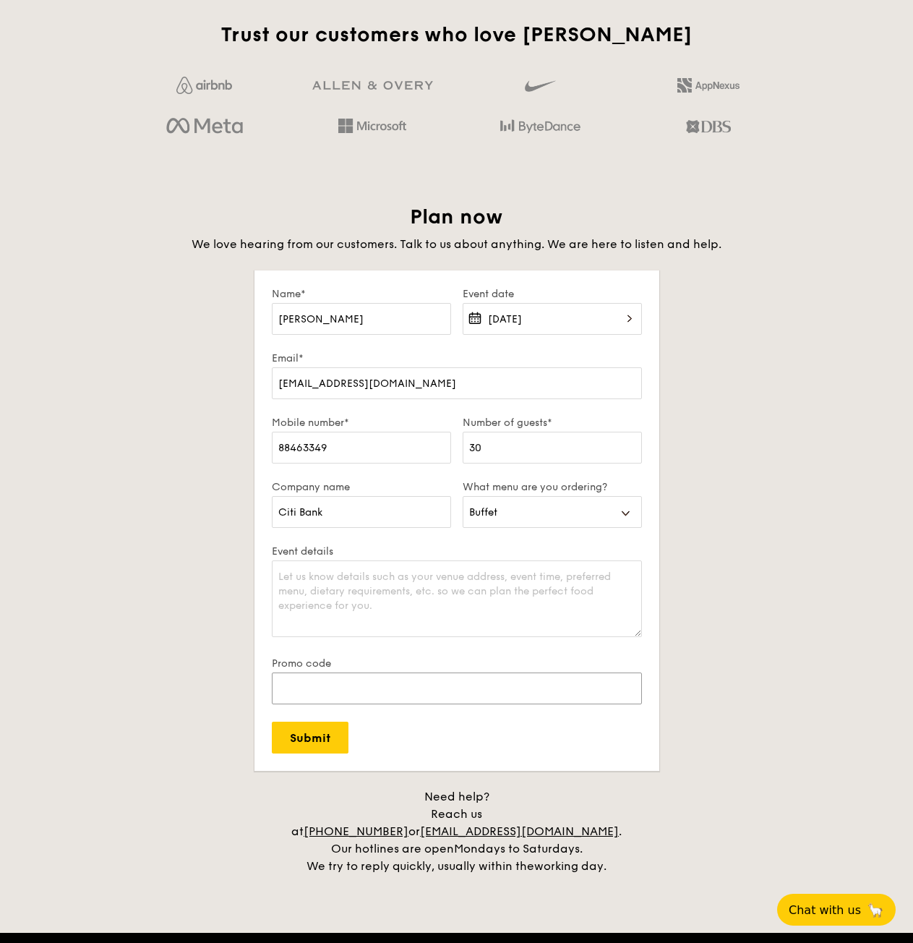
click at [557, 702] on input "Promo code" at bounding box center [457, 689] width 370 height 32
type input "CITIXGRAIN"
drag, startPoint x: 461, startPoint y: 597, endPoint x: 460, endPoint y: 609, distance: 11.6
click at [461, 597] on textarea "Event details" at bounding box center [457, 598] width 370 height 77
click at [446, 607] on textarea "Event details" at bounding box center [457, 598] width 370 height 77
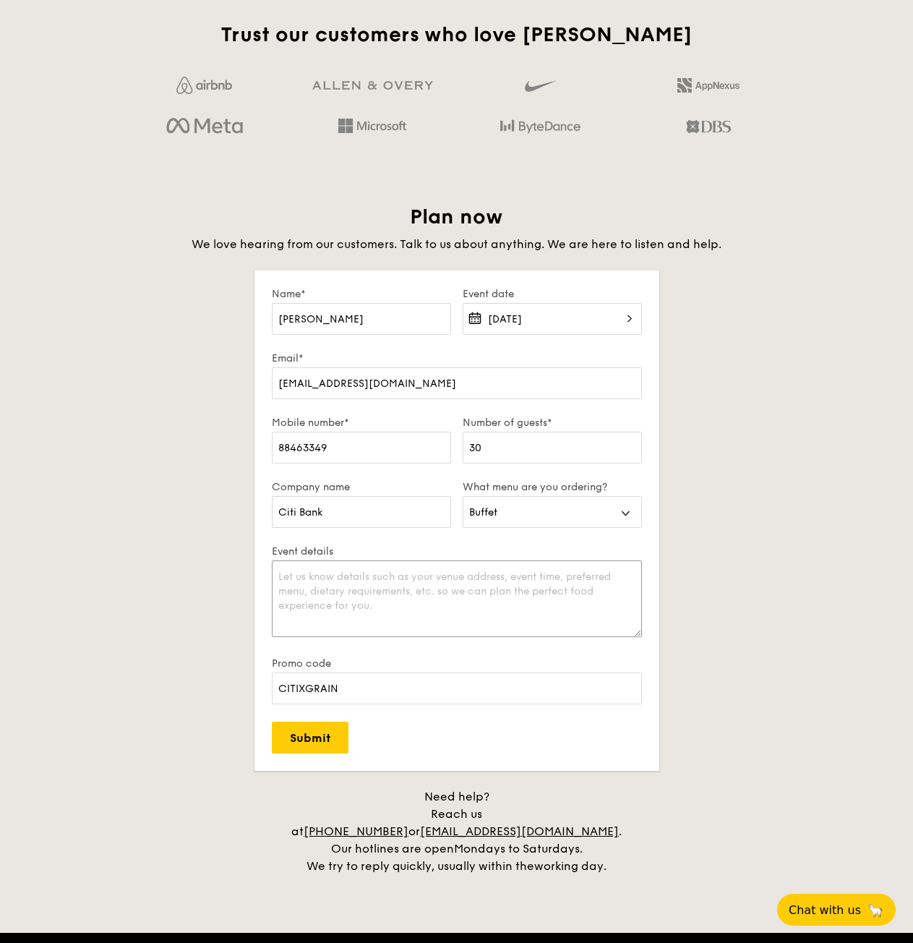
type textarea "v"
paste textarea "Venue address: [Hougang Citrine] Block 178C, Hougang Street 12, #06-162, Singap…"
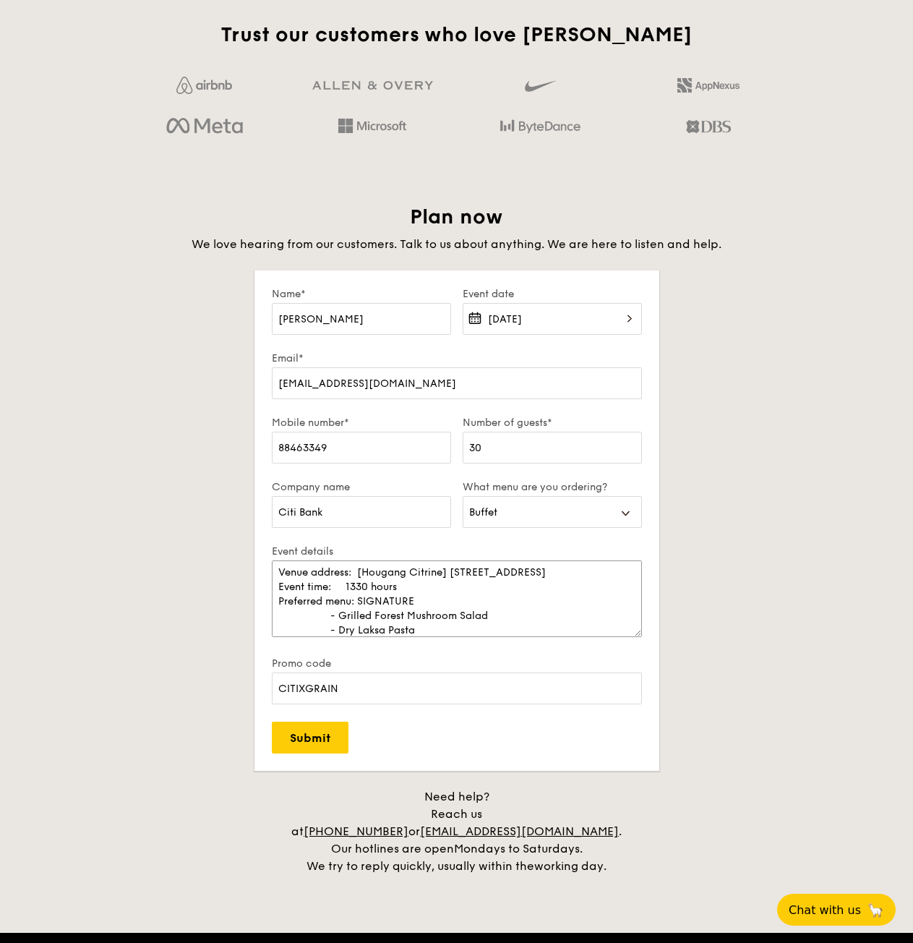
scroll to position [0, 0]
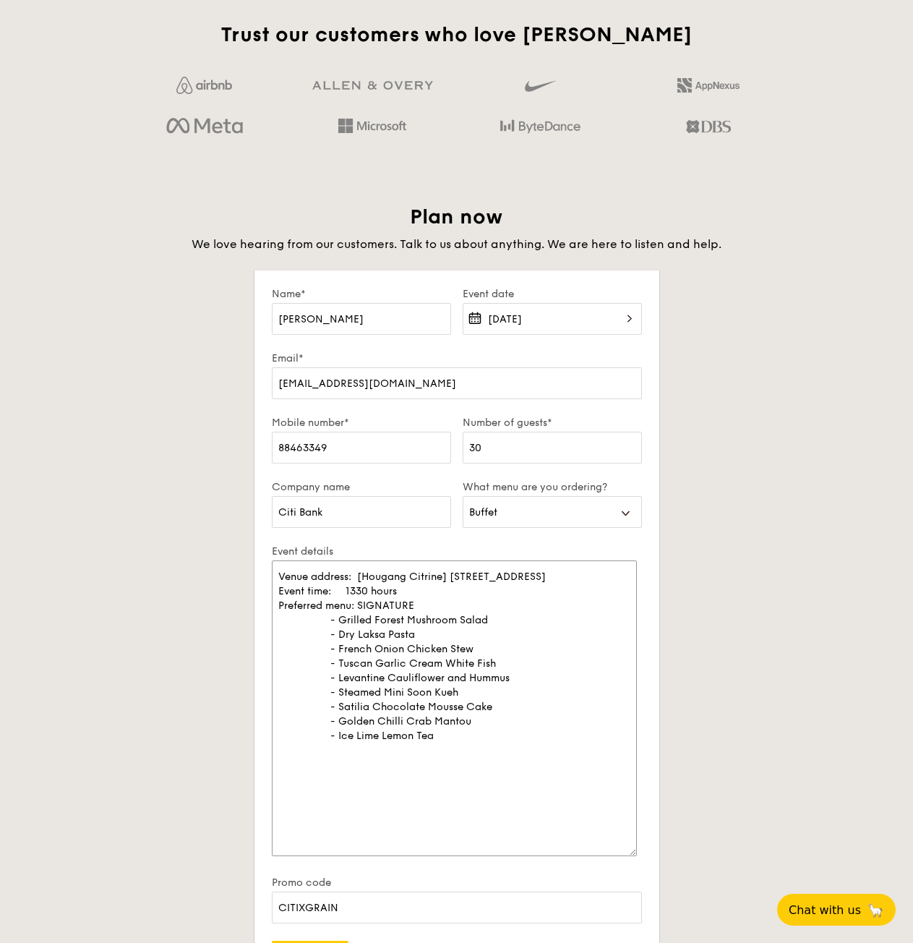
drag, startPoint x: 638, startPoint y: 647, endPoint x: 633, endPoint y: 866, distance: 219.2
click at [633, 856] on textarea "Venue address: [Hougang Citrine] Block 178C, Hougang Street 12, #06-162, Singap…" at bounding box center [454, 708] width 365 height 296
drag, startPoint x: 399, startPoint y: 796, endPoint x: 265, endPoint y: 803, distance: 134.7
click at [265, 803] on form "Name* Joel NG Event date Sep 28, 2025 Email* ngjunwei91@gmail.com Mobile number…" at bounding box center [457, 630] width 405 height 720
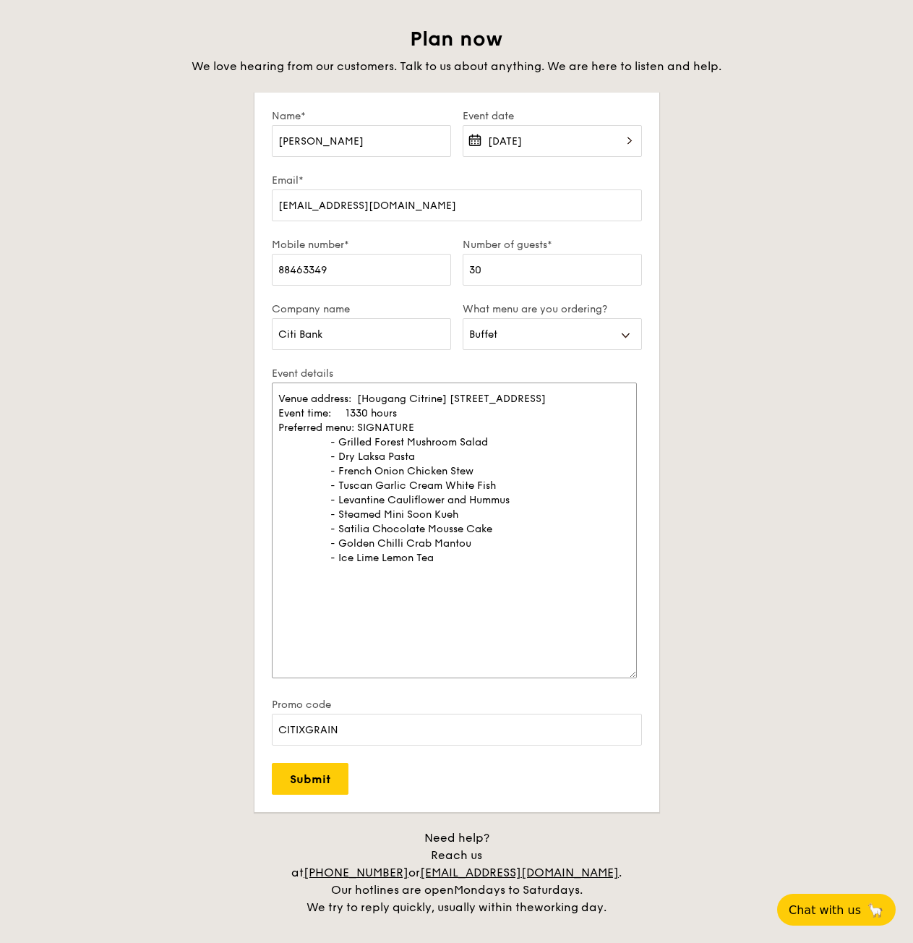
scroll to position [2531, 0]
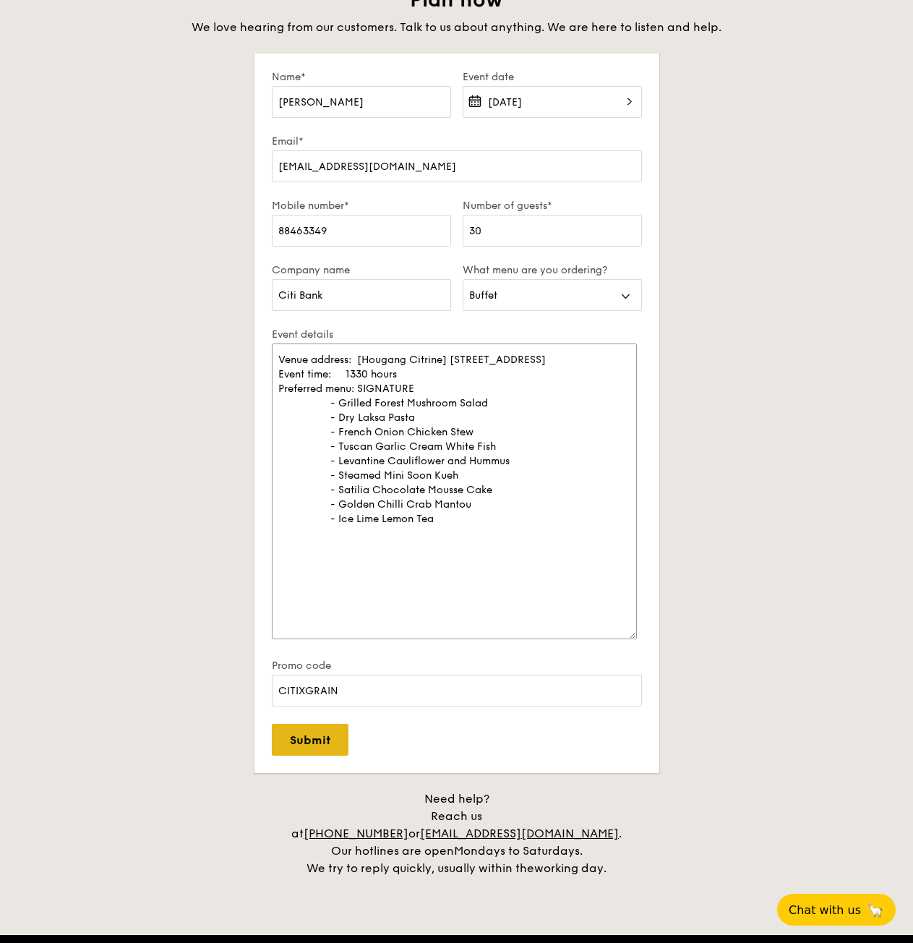
type textarea "Venue address: [Hougang Citrine] Block 178C, Hougang Street 12, #06-162, Singap…"
click at [324, 746] on input "Submit" at bounding box center [310, 740] width 77 height 32
select select
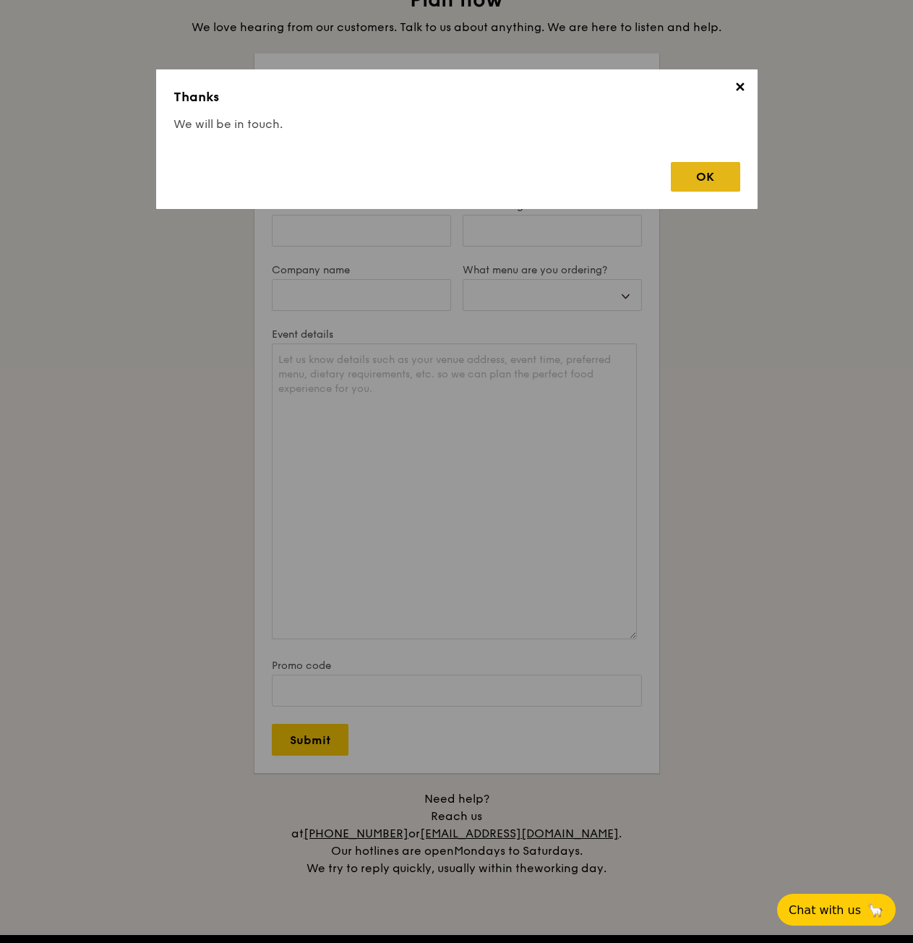
click at [717, 171] on div "OK" at bounding box center [705, 177] width 69 height 30
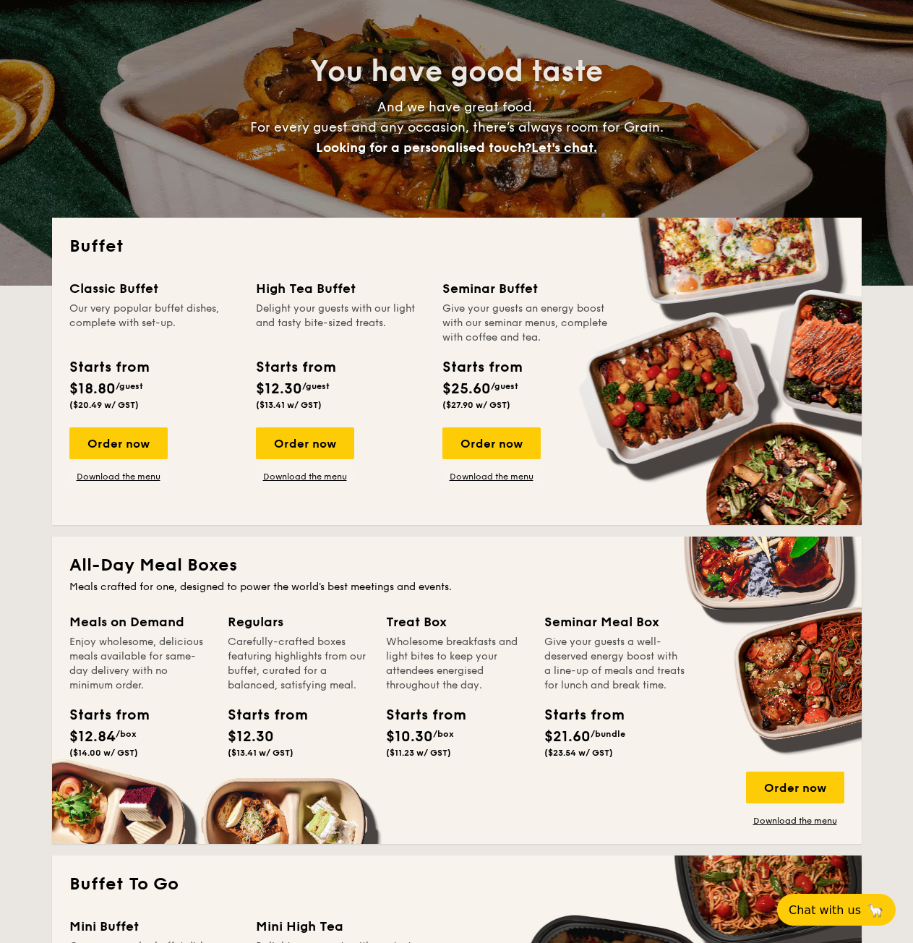
scroll to position [0, 0]
